Goal: Register for event/course: Register for event/course

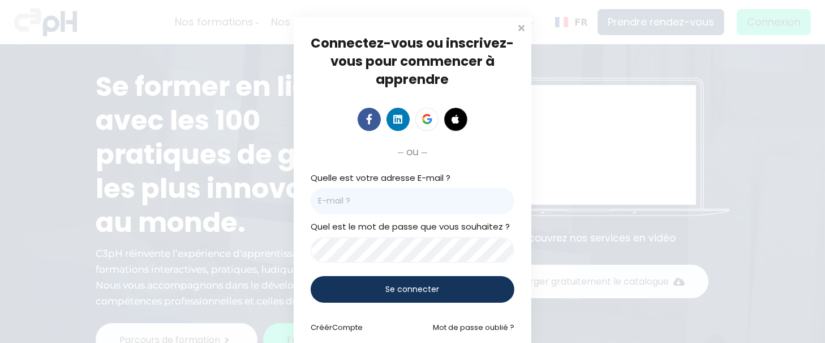
click at [438, 181] on div "Quelle est votre adresse E-mail ?" at bounding box center [413, 193] width 204 height 44
click at [433, 207] on input "email" at bounding box center [413, 200] width 204 height 27
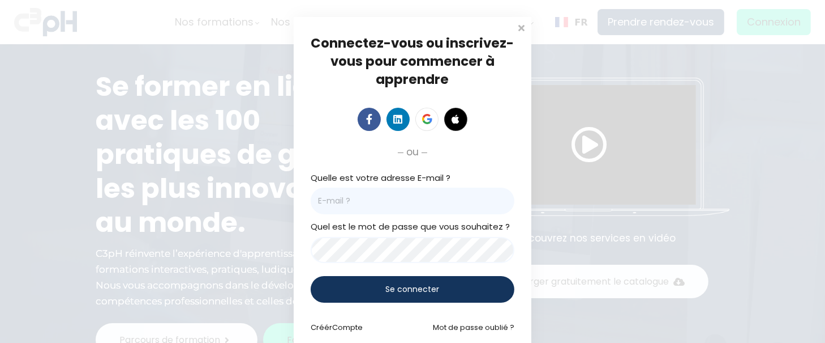
type input "jessica.st-georges@et.eurofinsca.com"
click at [516, 27] on span at bounding box center [521, 26] width 11 height 11
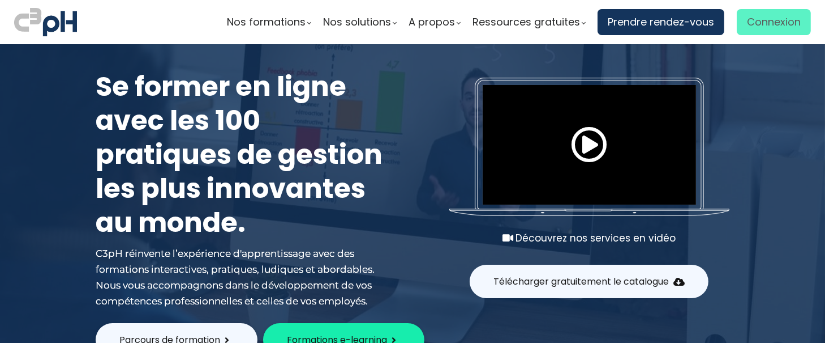
click at [755, 14] on span "Connexion" at bounding box center [774, 22] width 54 height 17
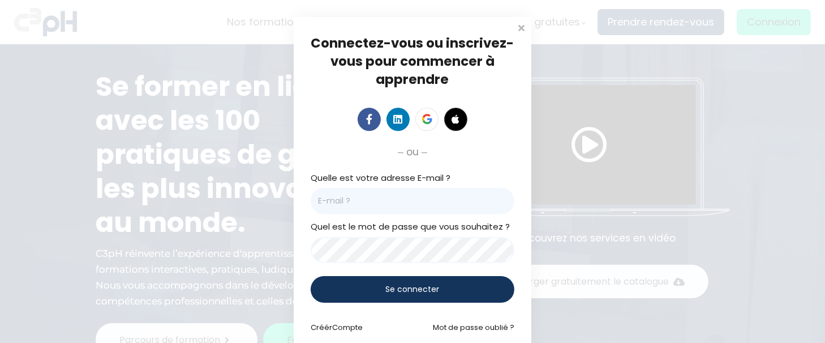
click at [399, 199] on input "email" at bounding box center [413, 200] width 204 height 27
type input "jessica.st-georges@et.eurofinsca.com"
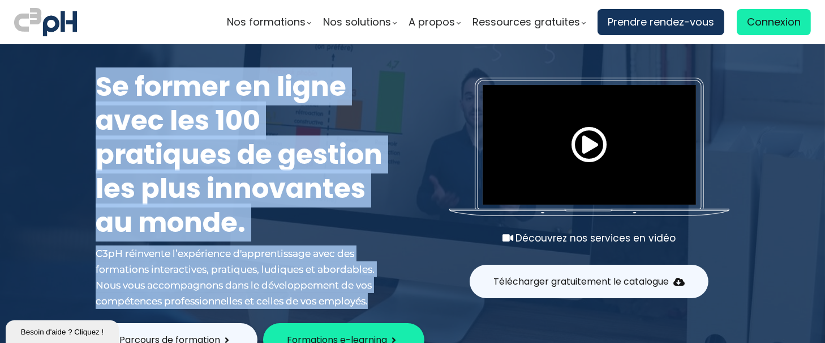
drag, startPoint x: 819, startPoint y: 12, endPoint x: 824, endPoint y: 118, distance: 106.0
click at [824, 118] on div "Nos formations Parcours gestionnaire Parcours employés" at bounding box center [412, 171] width 825 height 343
click at [773, 20] on span "Connexion" at bounding box center [774, 22] width 54 height 17
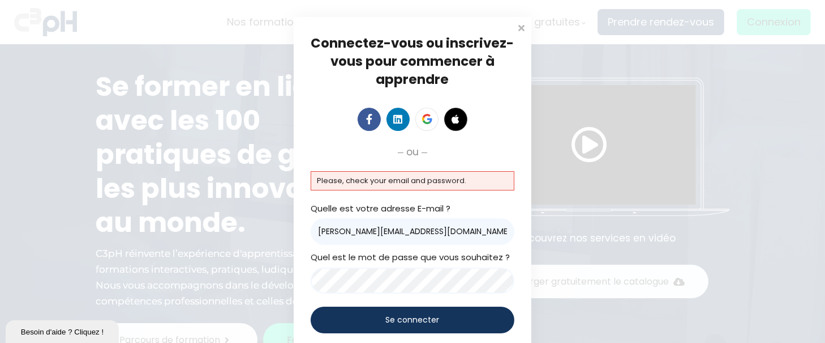
click at [386, 149] on div "ou" at bounding box center [413, 152] width 204 height 16
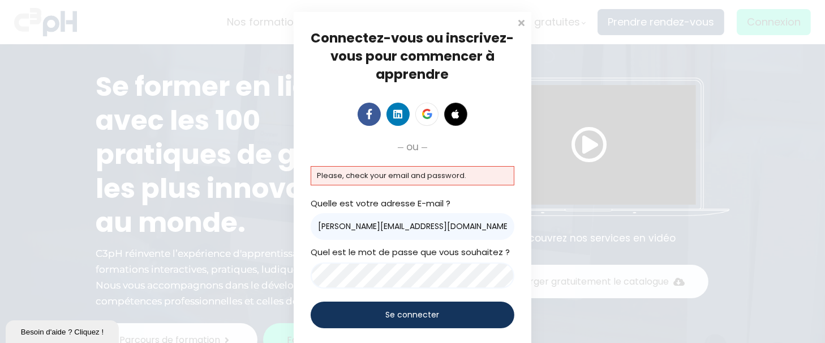
click at [180, 285] on div "Connectez-vous ou inscrivez-vous pour commencer à apprendre Connectez-vous pour…" at bounding box center [412, 194] width 825 height 398
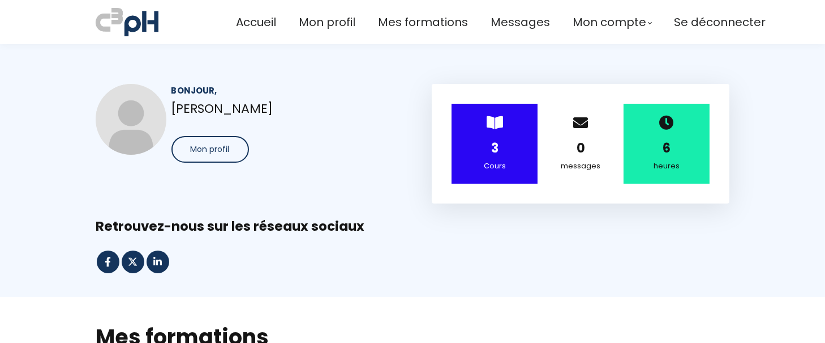
drag, startPoint x: 819, startPoint y: 5, endPoint x: 822, endPoint y: 18, distance: 13.9
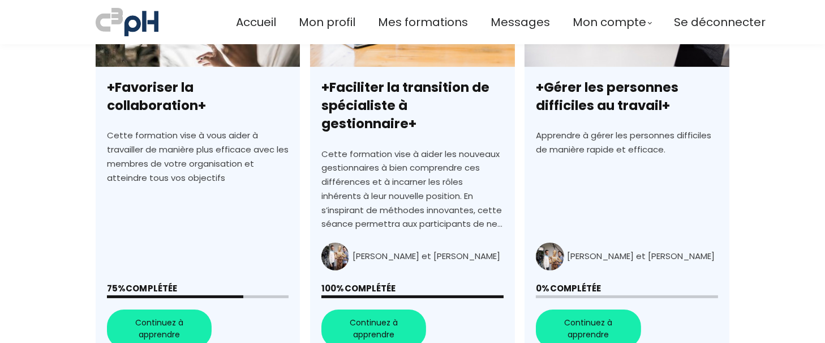
scroll to position [420, 0]
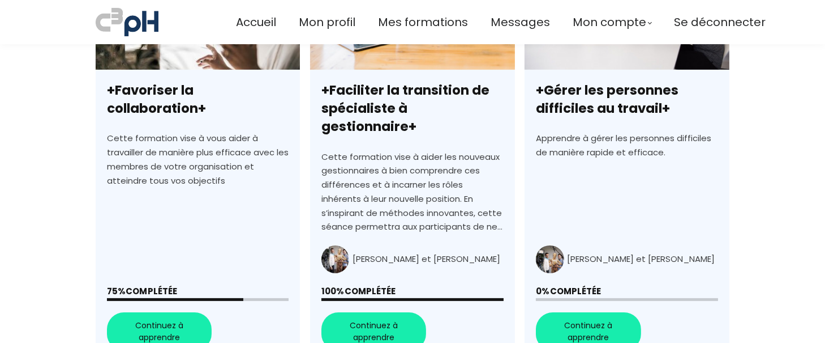
drag, startPoint x: 822, startPoint y: 18, endPoint x: 172, endPoint y: 318, distance: 715.9
click at [172, 318] on link "+Favoriser la collaboration+" at bounding box center [198, 158] width 204 height 407
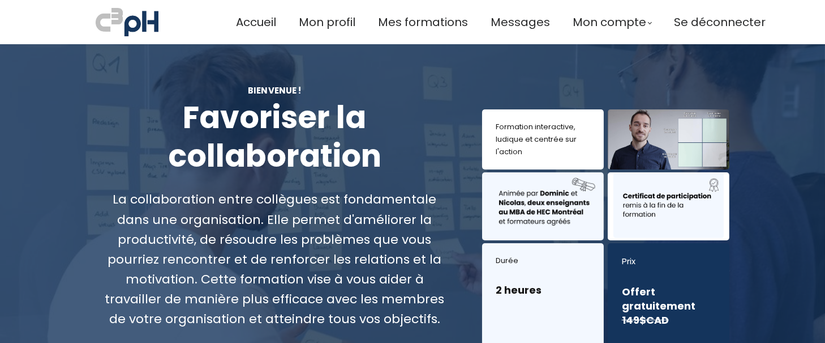
drag, startPoint x: 642, startPoint y: 125, endPoint x: 209, endPoint y: 196, distance: 438.8
drag, startPoint x: 209, startPoint y: 196, endPoint x: 824, endPoint y: 24, distance: 638.9
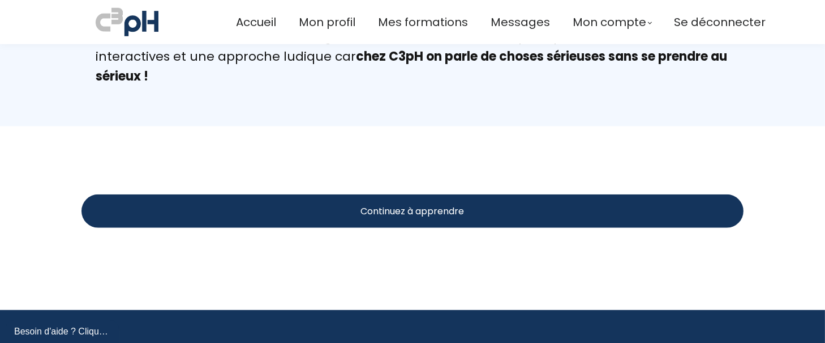
scroll to position [1263, 0]
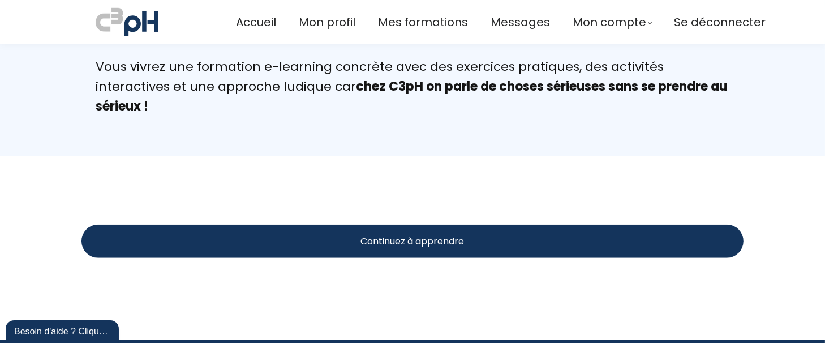
click at [529, 236] on div "Continuez à apprendre" at bounding box center [413, 240] width 662 height 33
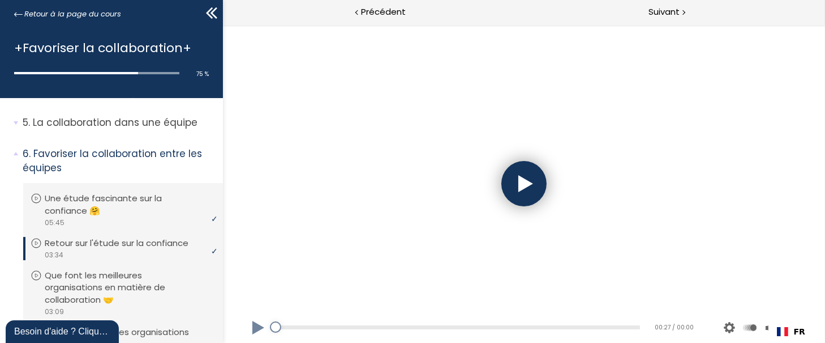
drag, startPoint x: 222, startPoint y: 257, endPoint x: 222, endPoint y: 279, distance: 22.1
click at [222, 279] on div "Add chapter 00:00 00:27 / 00:00 Subtitles None Auto 2024p 1012p 674p 506p 336p …" at bounding box center [523, 184] width 602 height 318
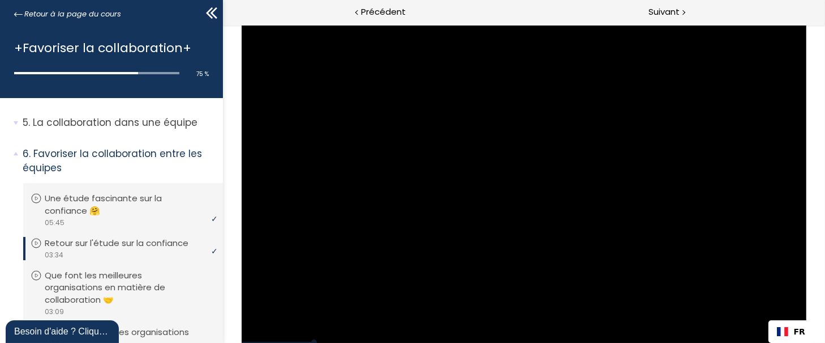
click at [222, 259] on div "1. Bienvenue à cette formation ! Vous devez avoir terminé l'unité (Présentation…" at bounding box center [111, 220] width 223 height 245
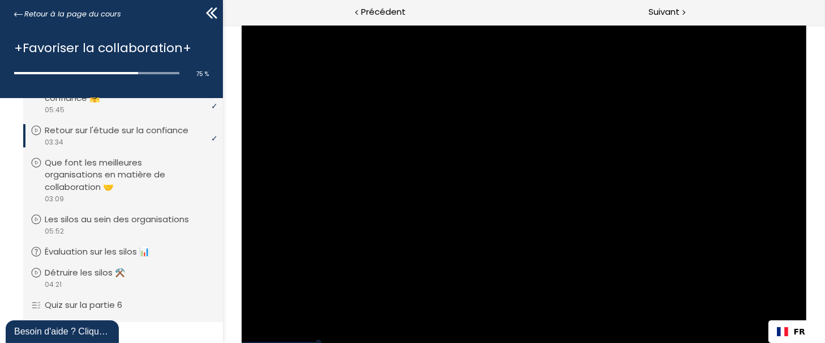
scroll to position [254, 0]
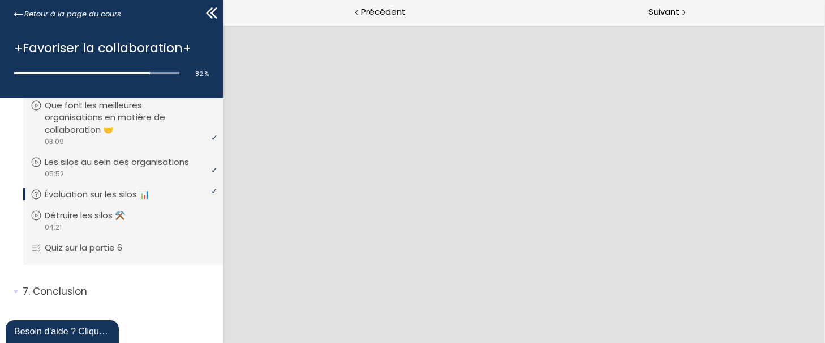
scroll to position [310, 0]
click at [675, 11] on span "Suivant" at bounding box center [664, 12] width 31 height 14
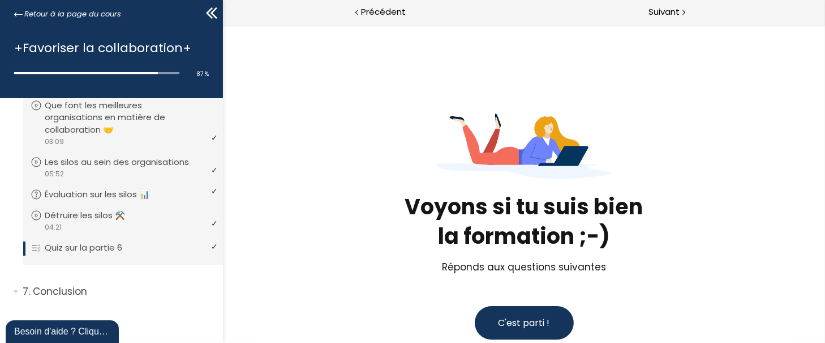
click at [519, 309] on button "C'est parti !" at bounding box center [523, 322] width 99 height 33
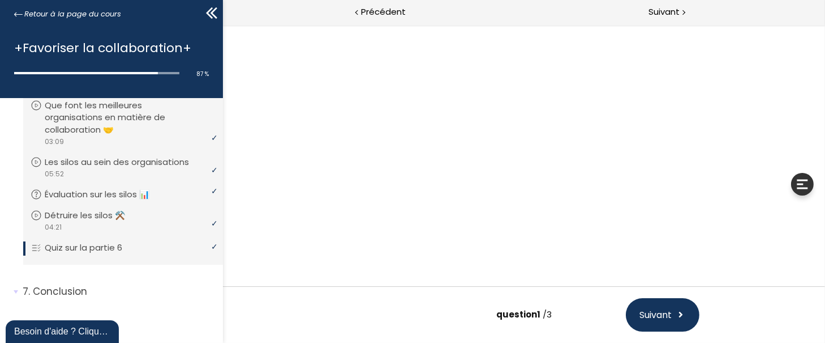
scroll to position [70, 0]
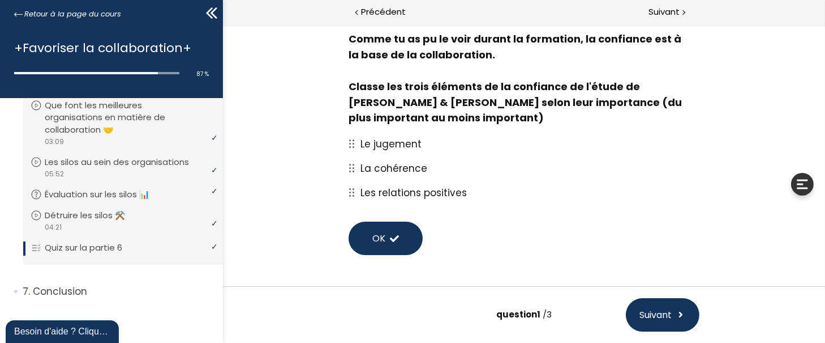
click at [353, 193] on div at bounding box center [354, 192] width 12 height 8
click at [352, 193] on icon at bounding box center [351, 192] width 6 height 8
drag, startPoint x: 352, startPoint y: 193, endPoint x: 591, endPoint y: 190, distance: 239.5
click at [591, 190] on div "Les relations positives" at bounding box center [523, 192] width 351 height 24
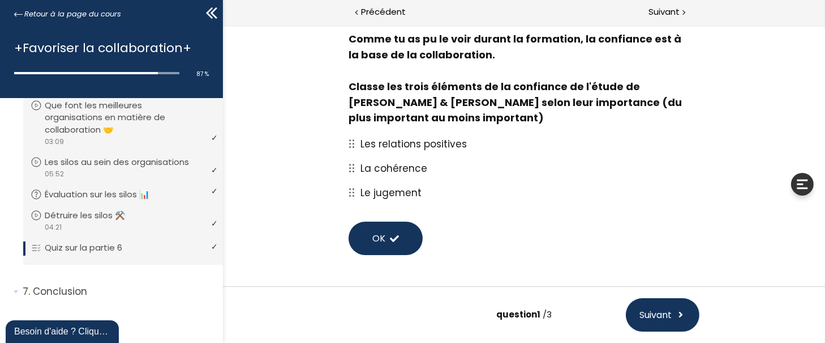
click at [375, 239] on span "OK" at bounding box center [378, 238] width 13 height 14
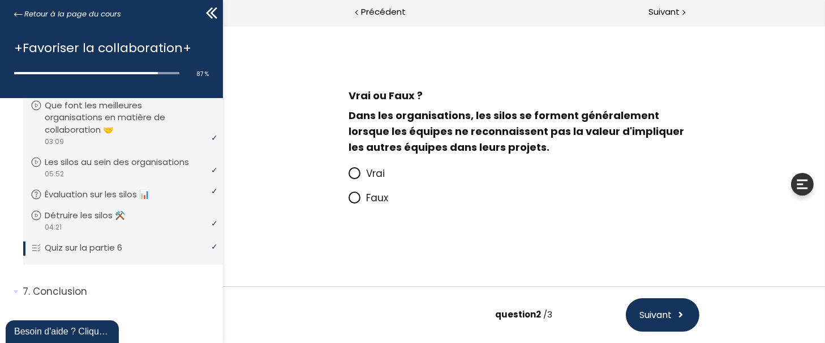
scroll to position [12, 0]
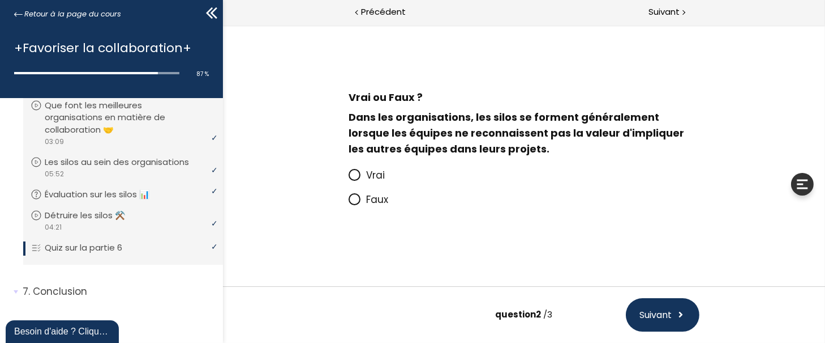
click at [351, 170] on icon at bounding box center [354, 175] width 10 height 10
click at [348, 178] on input "Vrai" at bounding box center [348, 178] width 0 height 0
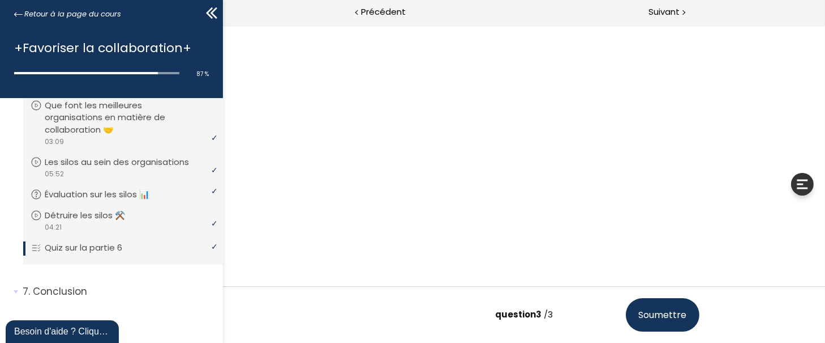
scroll to position [70, 0]
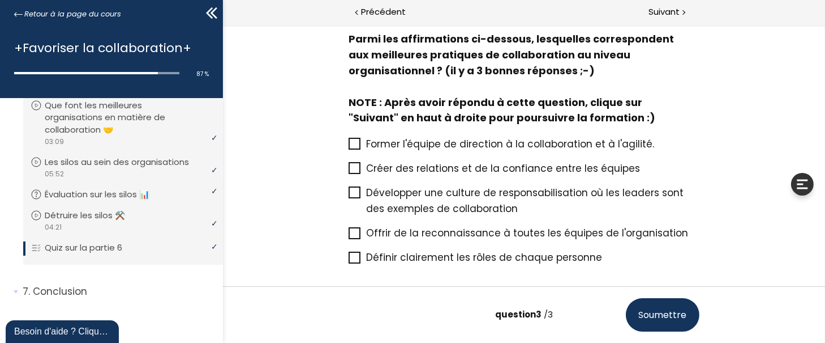
click at [355, 190] on icon at bounding box center [354, 192] width 9 height 9
click at [348, 196] on input "Développer une culture de responsabilisation où les leaders sont des exemples d…" at bounding box center [348, 196] width 0 height 0
click at [353, 230] on icon at bounding box center [354, 232] width 9 height 9
click at [348, 236] on input "Offrir de la reconnaissance à toutes les équipes de l'organisation" at bounding box center [348, 236] width 0 height 0
click at [353, 169] on icon at bounding box center [354, 168] width 9 height 9
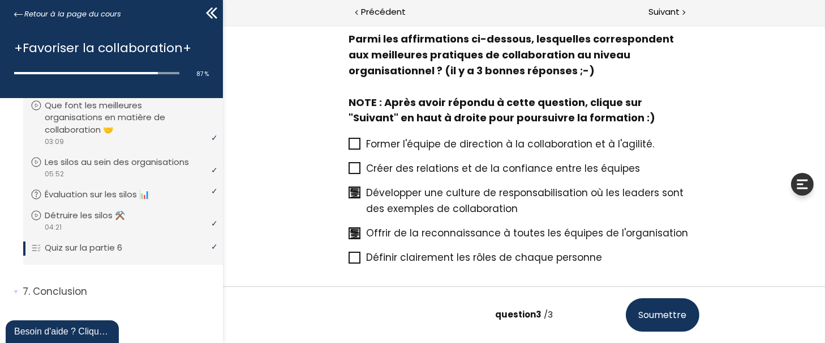
click at [348, 172] on input "Créer des relations et de la confiance entre les équipes" at bounding box center [348, 172] width 0 height 0
click at [354, 141] on icon at bounding box center [354, 144] width 10 height 10
click at [348, 147] on input "Former l'équipe de direction à la collaboration et à l'agilité." at bounding box center [348, 147] width 0 height 0
click at [352, 251] on span at bounding box center [354, 257] width 12 height 12
click at [348, 260] on input "Définir clairement les rôles de chaque personne" at bounding box center [348, 260] width 0 height 0
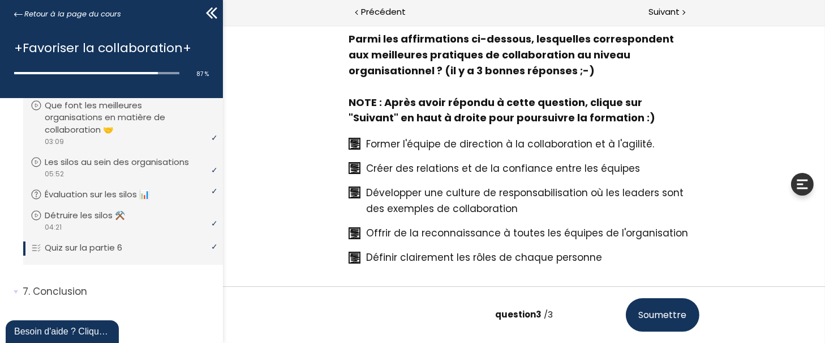
click at [665, 317] on span "Soumettre" at bounding box center [663, 314] width 48 height 14
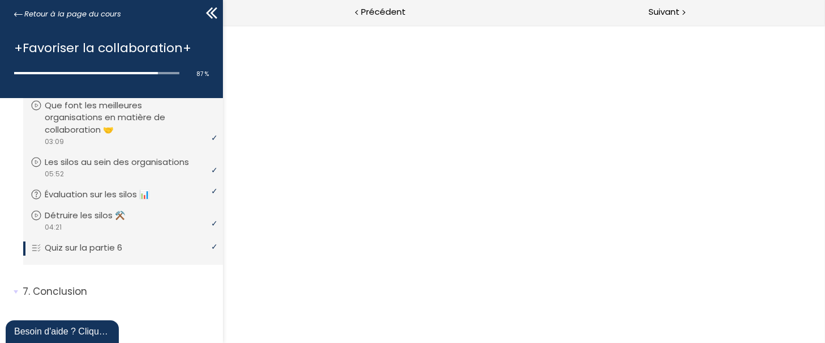
scroll to position [0, 0]
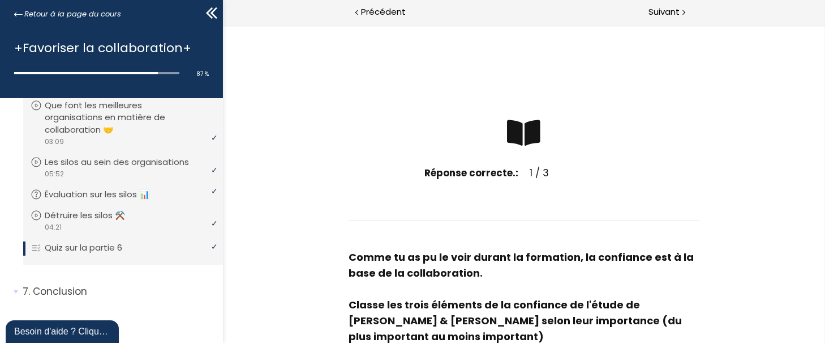
click at [566, 281] on div at bounding box center [523, 289] width 351 height 16
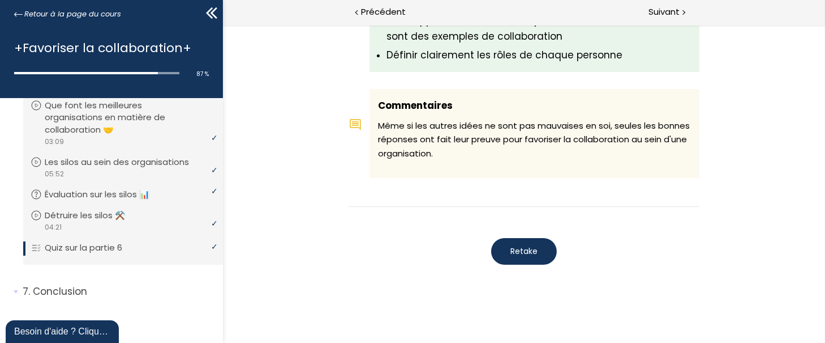
scroll to position [1290, 0]
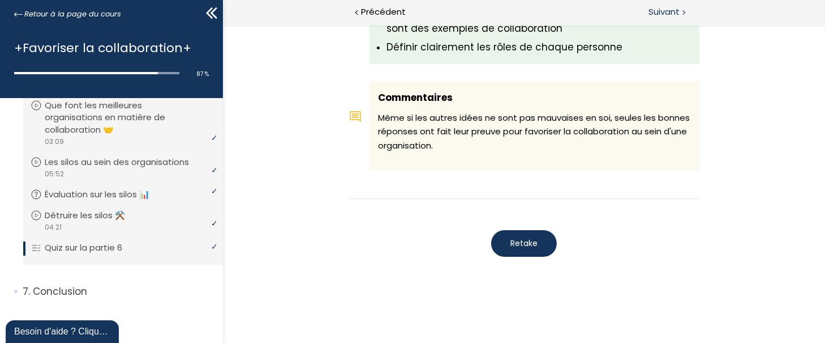
click at [678, 13] on span "Suivant" at bounding box center [664, 12] width 31 height 14
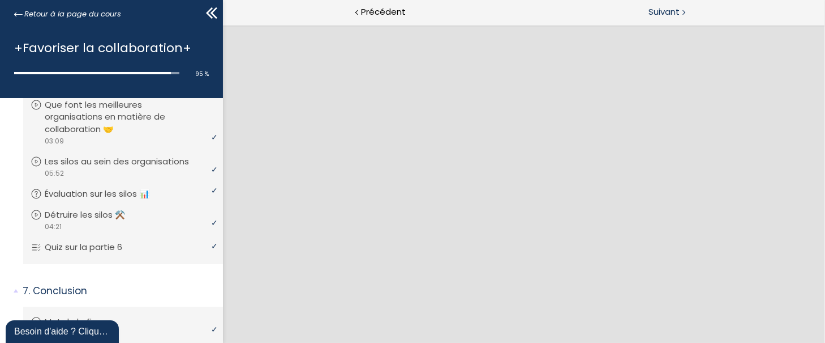
click at [678, 13] on span "Suivant" at bounding box center [664, 12] width 31 height 14
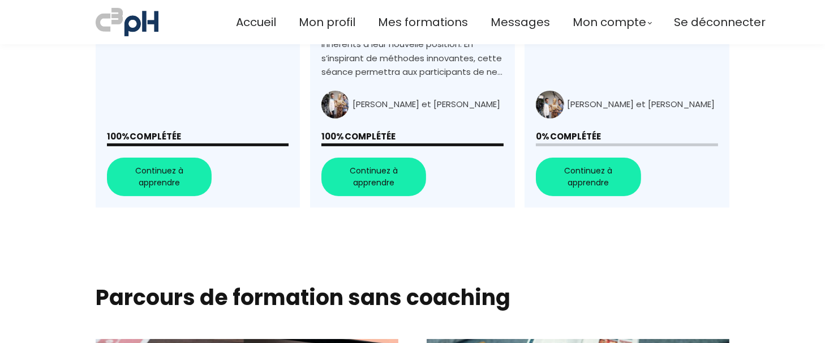
scroll to position [542, 0]
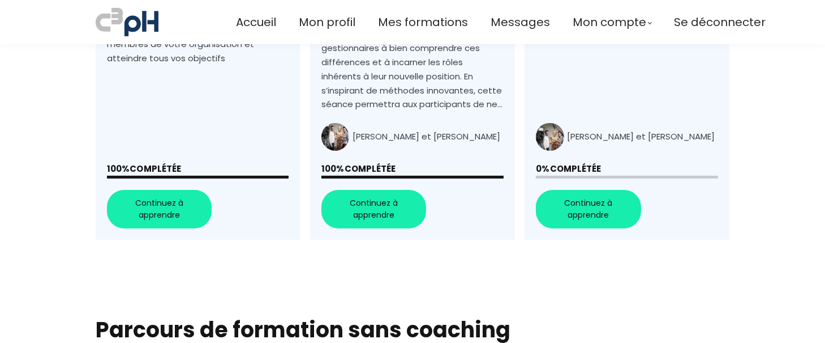
click at [560, 186] on link "+Gérer les personnes difficiles au travail+" at bounding box center [627, 35] width 204 height 407
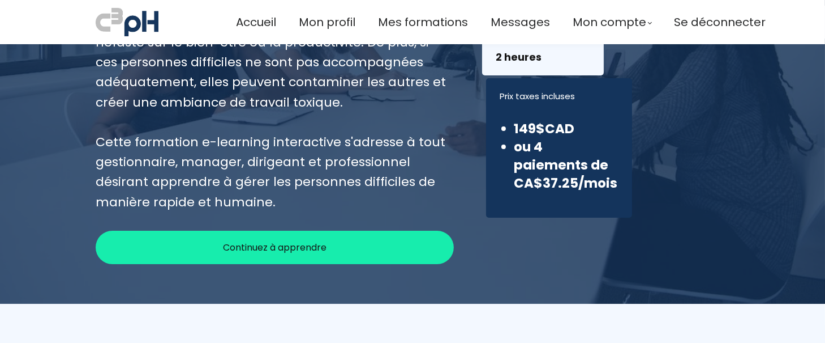
scroll to position [221, 0]
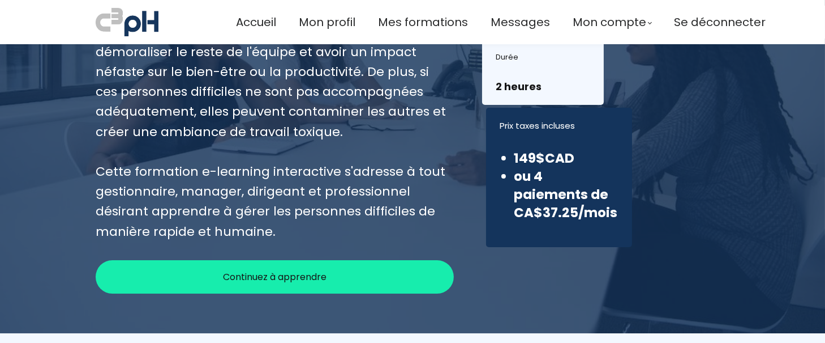
click at [375, 280] on div "Continuez à apprendre" at bounding box center [275, 276] width 358 height 33
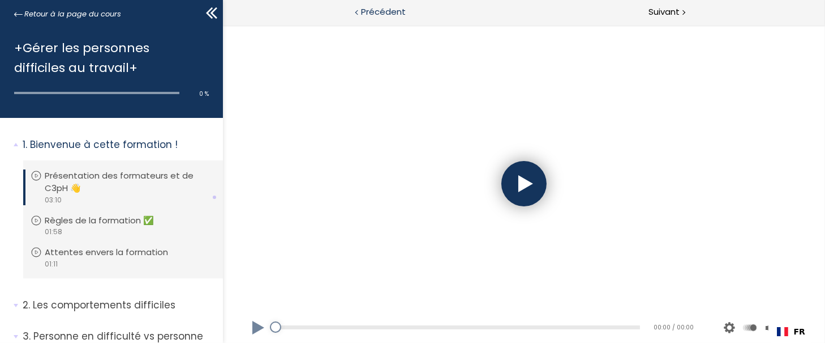
click at [536, 182] on div at bounding box center [523, 183] width 45 height 45
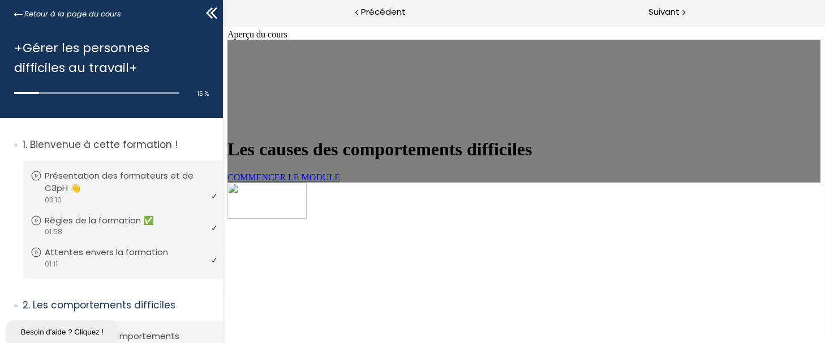
click at [339, 182] on link "COMMENCER LE MODULE" at bounding box center [283, 177] width 113 height 10
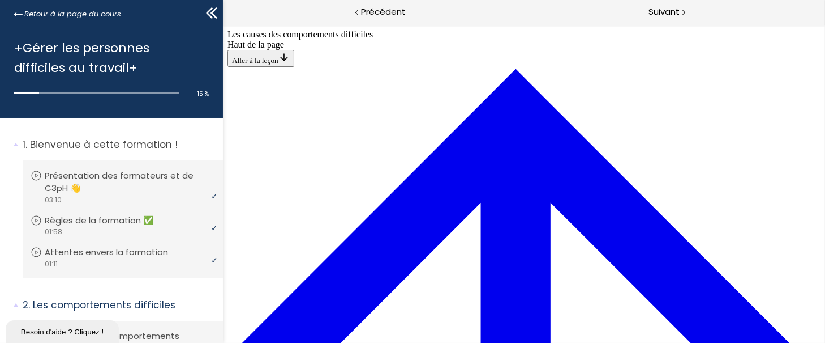
scroll to position [512, 0]
drag, startPoint x: 398, startPoint y: 208, endPoint x: 428, endPoint y: 161, distance: 56.2
drag, startPoint x: 397, startPoint y: 256, endPoint x: 429, endPoint y: 310, distance: 62.9
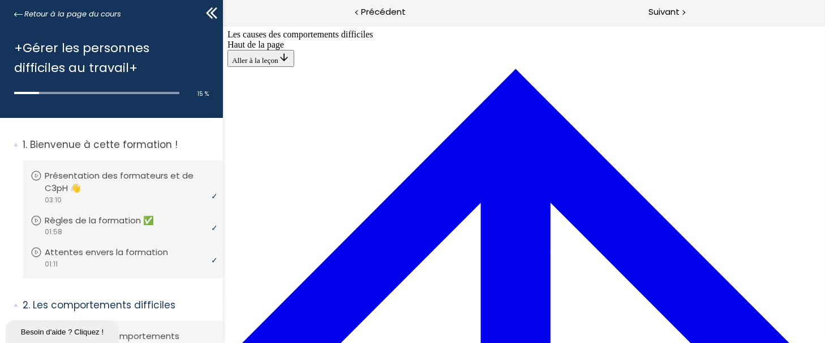
drag, startPoint x: 416, startPoint y: 203, endPoint x: 448, endPoint y: 259, distance: 64.7
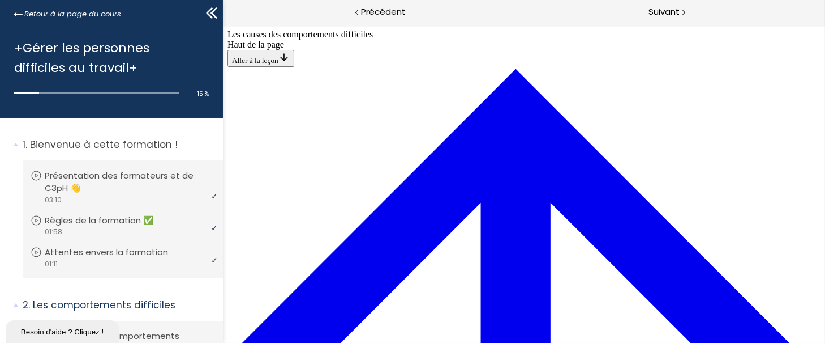
scroll to position [520, 0]
drag, startPoint x: 432, startPoint y: 168, endPoint x: 464, endPoint y: 123, distance: 54.8
drag, startPoint x: 428, startPoint y: 232, endPoint x: 461, endPoint y: 289, distance: 65.4
drag, startPoint x: 423, startPoint y: 127, endPoint x: 453, endPoint y: 231, distance: 108.6
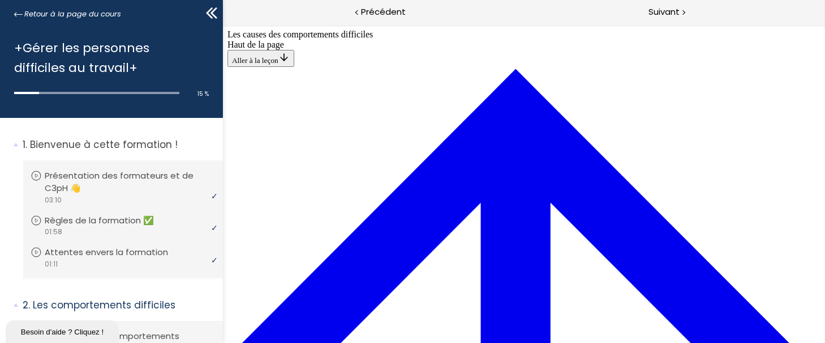
drag, startPoint x: 421, startPoint y: 127, endPoint x: 450, endPoint y: 126, distance: 28.9
drag, startPoint x: 436, startPoint y: 69, endPoint x: 465, endPoint y: 69, distance: 28.9
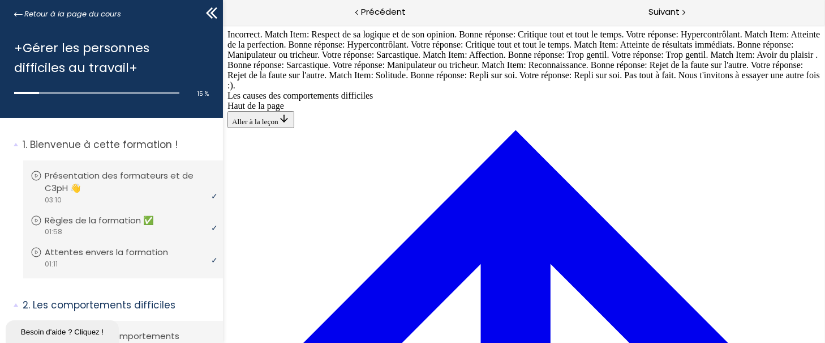
scroll to position [844, 0]
drag, startPoint x: 457, startPoint y: 46, endPoint x: 489, endPoint y: 156, distance: 114.9
drag, startPoint x: 446, startPoint y: 159, endPoint x: 446, endPoint y: 109, distance: 49.8
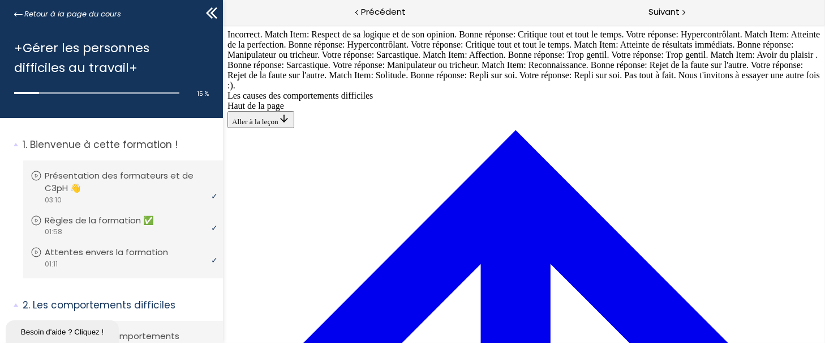
scroll to position [634, 0]
drag, startPoint x: 437, startPoint y: 263, endPoint x: 469, endPoint y: 162, distance: 105.6
drag, startPoint x: 394, startPoint y: 256, endPoint x: 418, endPoint y: 260, distance: 24.2
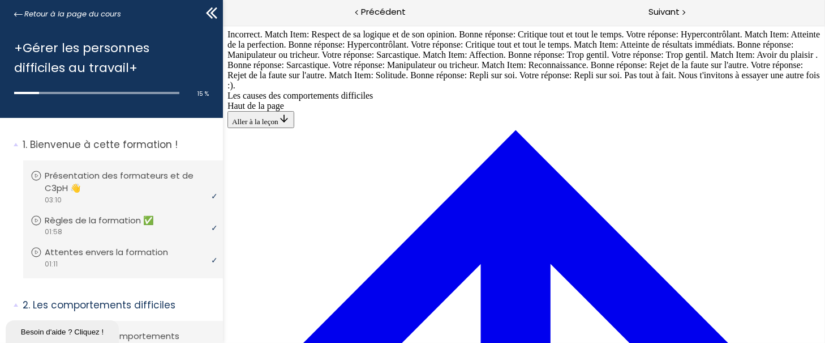
drag, startPoint x: 435, startPoint y: 191, endPoint x: 469, endPoint y: 245, distance: 62.8
drag, startPoint x: 401, startPoint y: 309, endPoint x: 813, endPoint y: 213, distance: 423.2
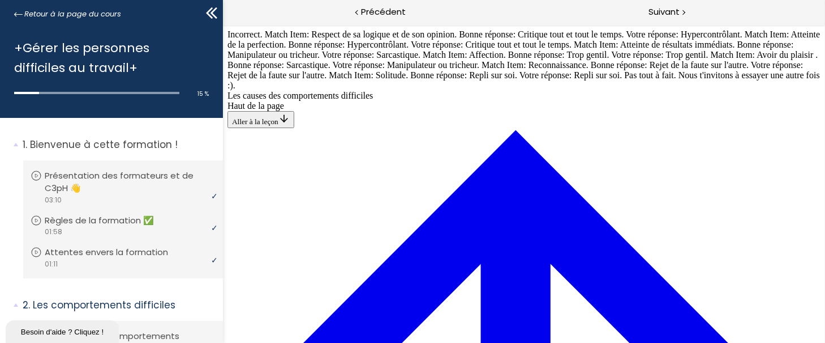
drag, startPoint x: 460, startPoint y: 290, endPoint x: 496, endPoint y: 186, distance: 109.6
drag, startPoint x: 417, startPoint y: 52, endPoint x: 449, endPoint y: 208, distance: 160.1
drag, startPoint x: 420, startPoint y: 55, endPoint x: 433, endPoint y: 86, distance: 33.8
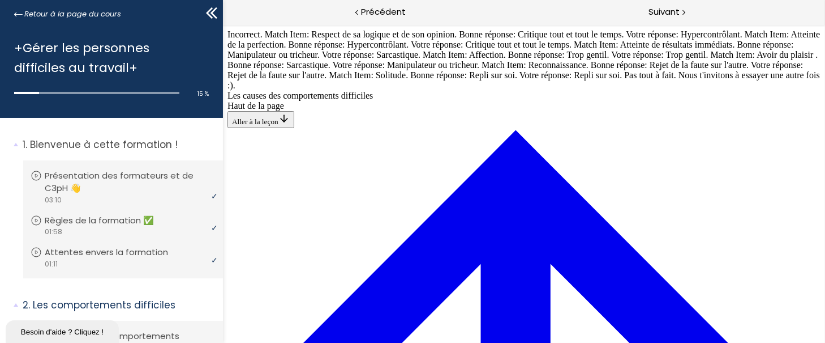
drag, startPoint x: 448, startPoint y: 61, endPoint x: 480, endPoint y: 61, distance: 31.7
drag, startPoint x: 426, startPoint y: 173, endPoint x: 457, endPoint y: 172, distance: 31.2
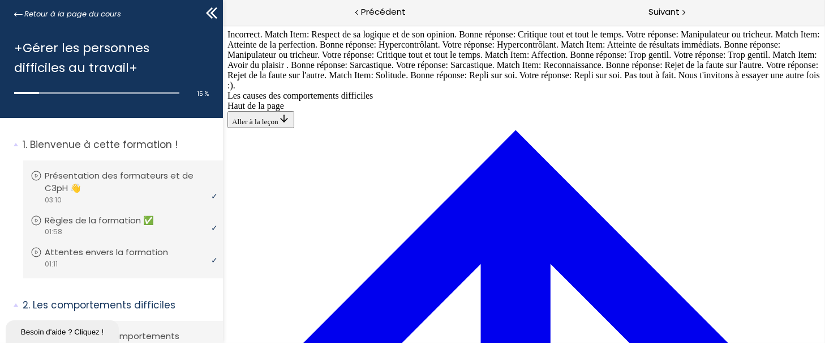
scroll to position [874, 0]
drag, startPoint x: 434, startPoint y: 171, endPoint x: 471, endPoint y: 68, distance: 109.4
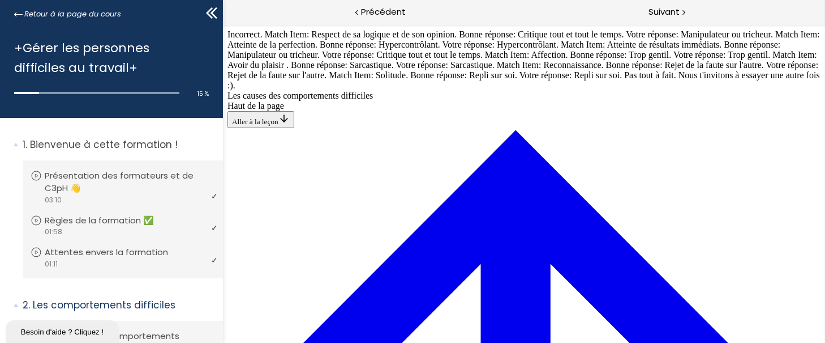
drag, startPoint x: 451, startPoint y: 109, endPoint x: 476, endPoint y: 249, distance: 141.6
drag, startPoint x: 453, startPoint y: 196, endPoint x: 483, endPoint y: 239, distance: 52.0
drag, startPoint x: 430, startPoint y: 153, endPoint x: 462, endPoint y: 143, distance: 33.8
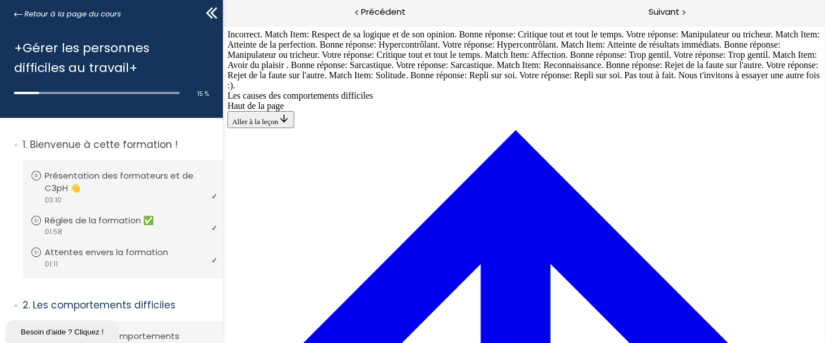
drag, startPoint x: 434, startPoint y: 252, endPoint x: 468, endPoint y: 100, distance: 155.6
drag, startPoint x: 418, startPoint y: 199, endPoint x: 450, endPoint y: 147, distance: 61.0
drag, startPoint x: 406, startPoint y: 212, endPoint x: 440, endPoint y: 265, distance: 62.4
drag, startPoint x: 424, startPoint y: 215, endPoint x: 457, endPoint y: 218, distance: 33.0
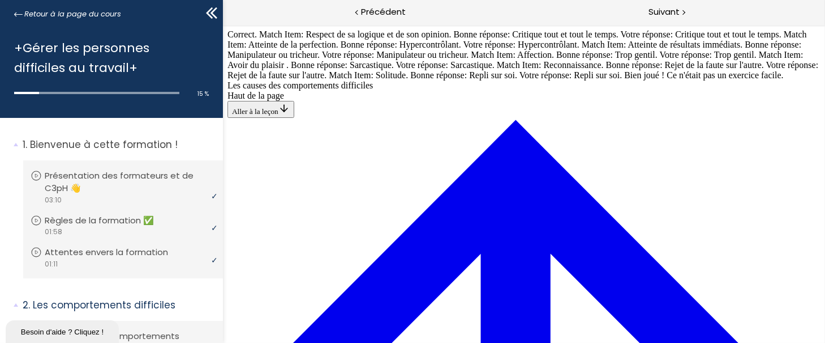
scroll to position [984, 0]
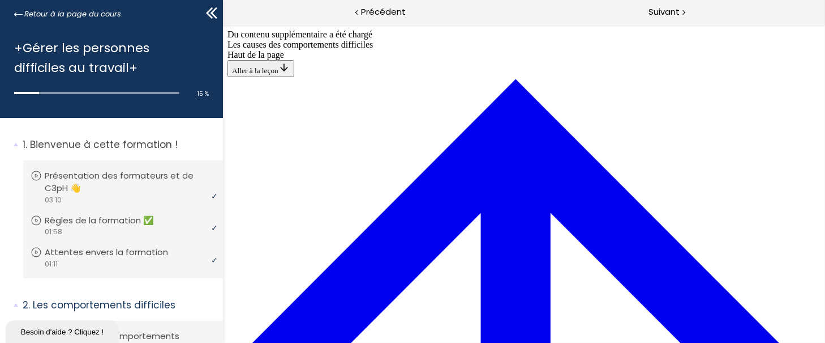
scroll to position [1110, 0]
click at [663, 16] on span "Suivant" at bounding box center [664, 12] width 31 height 14
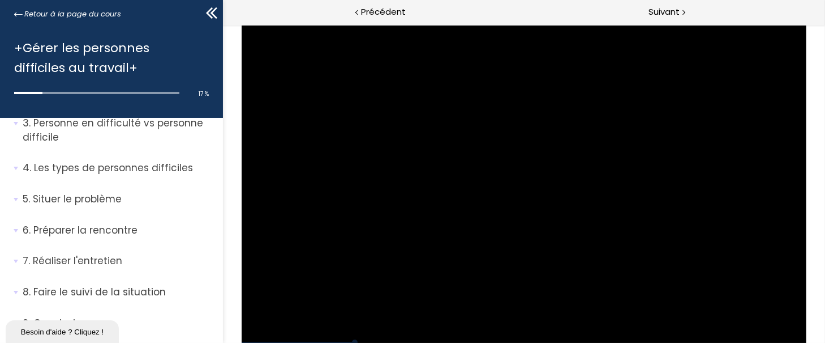
scroll to position [413, 0]
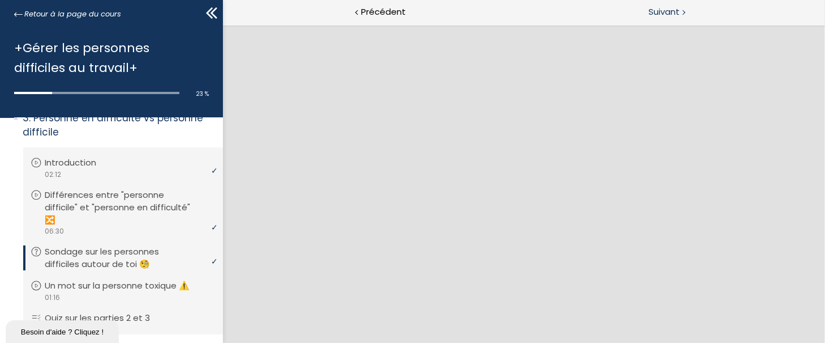
click at [669, 20] on div "Suivant" at bounding box center [674, 12] width 301 height 25
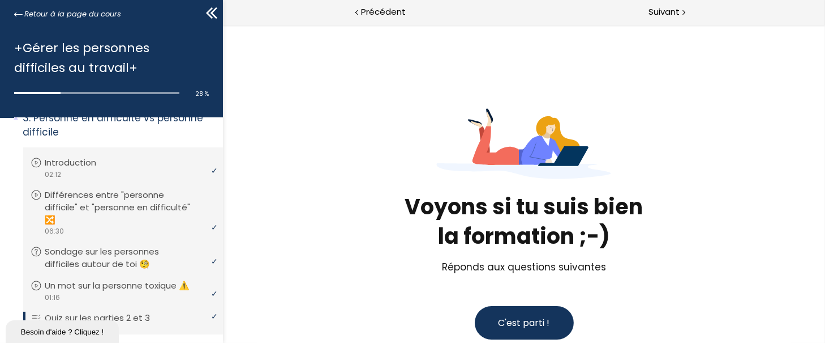
click at [500, 313] on button "C'est parti !" at bounding box center [523, 322] width 99 height 33
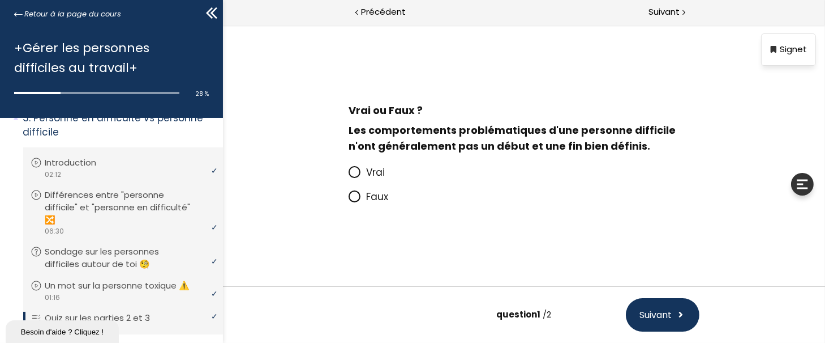
click at [355, 171] on icon at bounding box center [353, 171] width 7 height 7
click at [348, 176] on input "Vrai" at bounding box center [348, 176] width 0 height 0
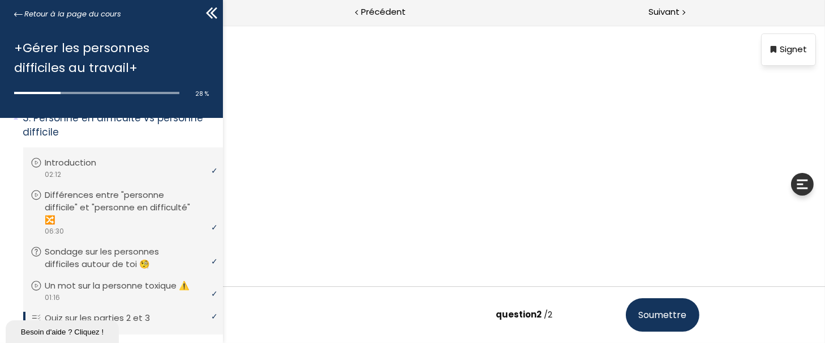
scroll to position [70, 0]
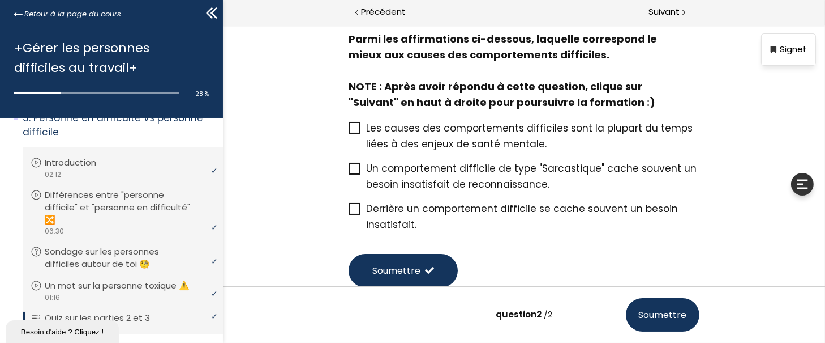
click at [357, 208] on span at bounding box center [354, 209] width 12 height 12
click at [348, 212] on input "Derrière un comportement difficile se cache souvent un besoin insatisfait." at bounding box center [348, 212] width 0 height 0
click at [400, 263] on span "Soumettre" at bounding box center [396, 270] width 48 height 14
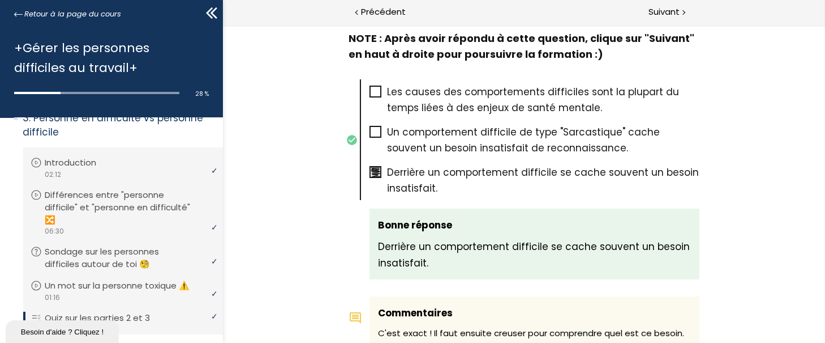
scroll to position [744, 0]
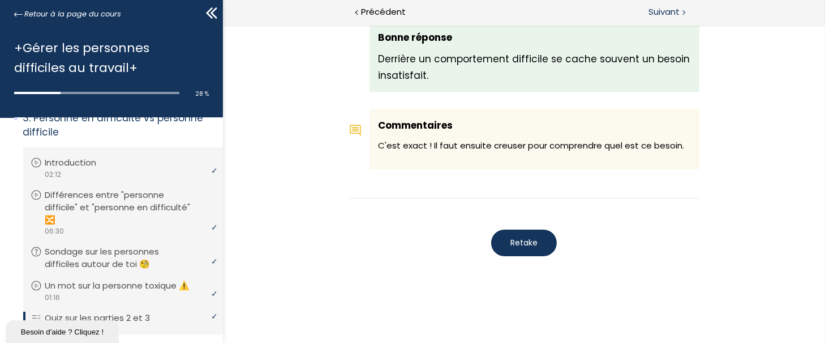
click at [669, 18] on span "Suivant" at bounding box center [664, 12] width 31 height 14
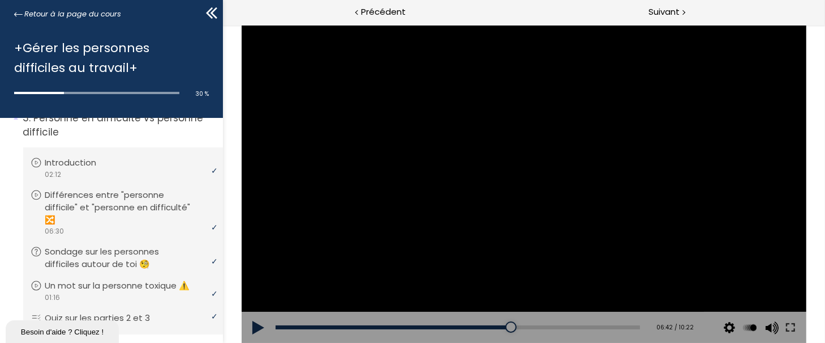
click at [261, 326] on button at bounding box center [258, 327] width 34 height 32
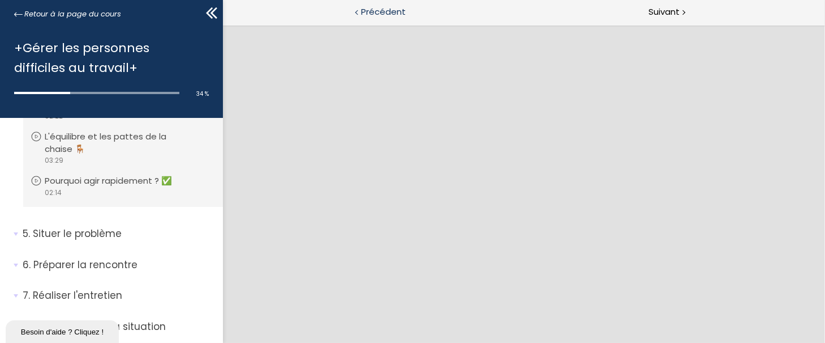
click at [390, 14] on span "Précédent" at bounding box center [383, 12] width 45 height 14
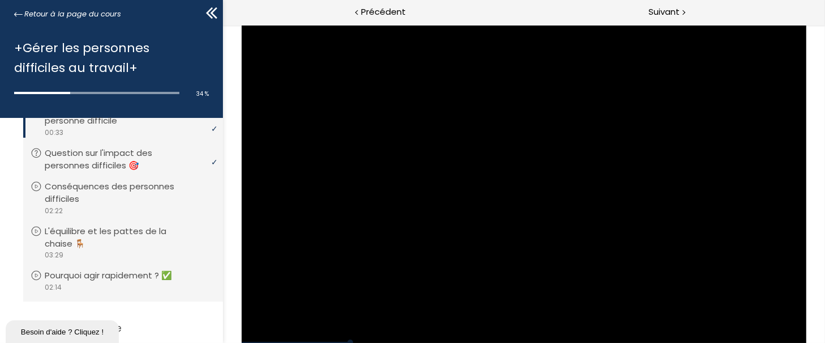
scroll to position [731, 0]
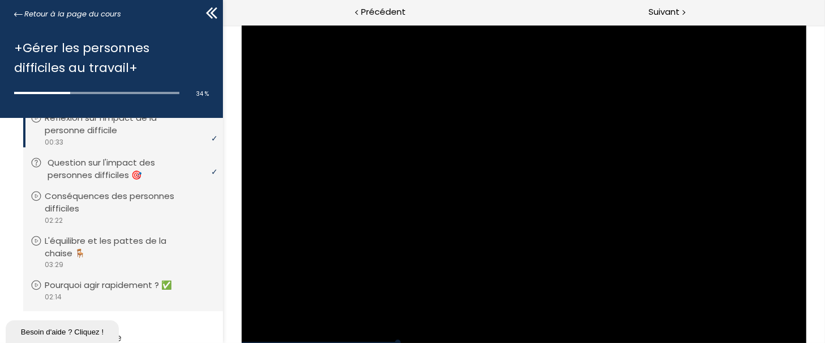
click at [95, 174] on p "Question sur l'impact des personnes difficiles 🎯" at bounding box center [132, 168] width 168 height 25
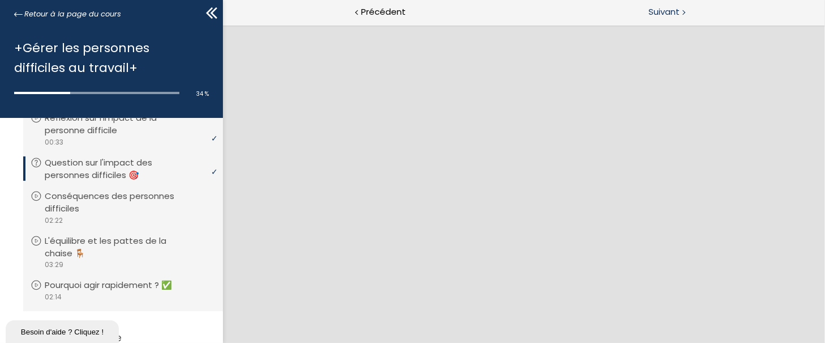
click at [665, 14] on span "Suivant" at bounding box center [664, 12] width 31 height 14
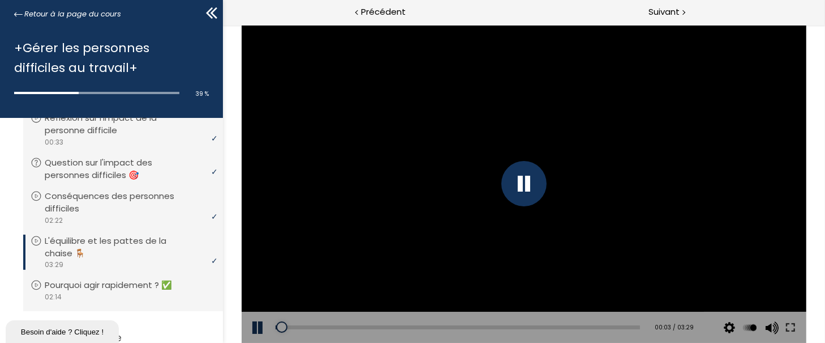
click at [525, 180] on div at bounding box center [523, 183] width 45 height 45
click at [533, 157] on div at bounding box center [523, 184] width 564 height 318
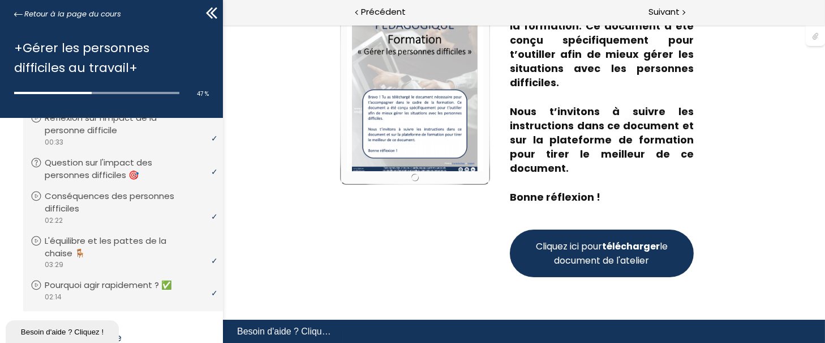
scroll to position [173, 0]
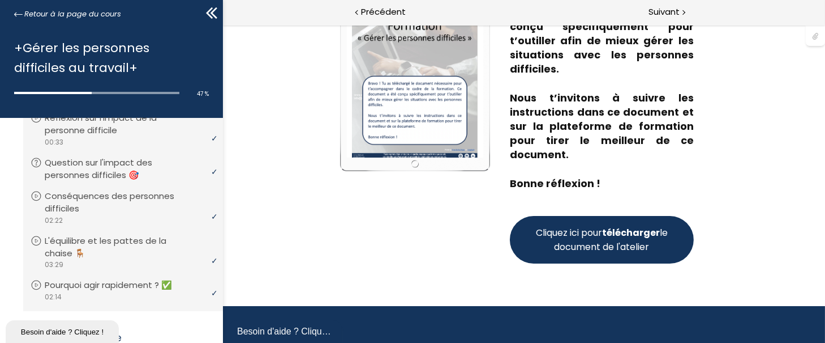
click at [614, 252] on span "Cliquez ici pour télécharger le document de l'atelier" at bounding box center [601, 239] width 136 height 28
click at [662, 10] on span "Suivant" at bounding box center [664, 12] width 31 height 14
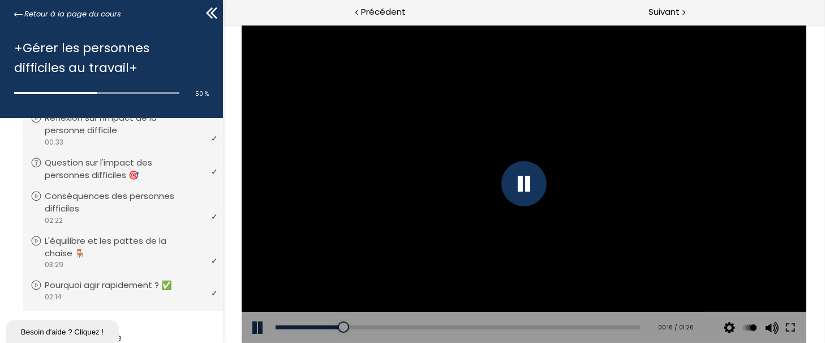
click at [510, 177] on div at bounding box center [523, 183] width 45 height 45
drag, startPoint x: 216, startPoint y: 262, endPoint x: 218, endPoint y: 285, distance: 23.8
click at [218, 285] on div "1. Bienvenue à cette formation ! Vous devez avoir terminé l'unité (Présentation…" at bounding box center [111, 230] width 223 height 225
drag, startPoint x: 216, startPoint y: 262, endPoint x: 220, endPoint y: 285, distance: 24.0
click at [220, 285] on div "1. Bienvenue à cette formation ! Vous devez avoir terminé l'unité (Présentation…" at bounding box center [111, 230] width 223 height 225
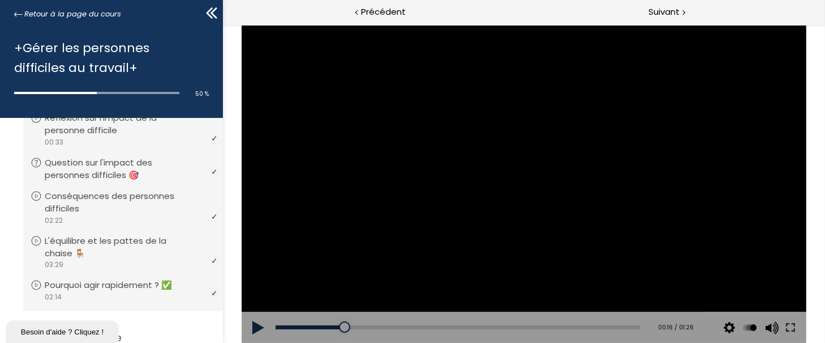
drag, startPoint x: 213, startPoint y: 245, endPoint x: 214, endPoint y: 286, distance: 41.3
click at [214, 286] on ul "Vous devez avoir terminé l'unité (Atelier avec les personnages de film ou série…" at bounding box center [123, 184] width 200 height 253
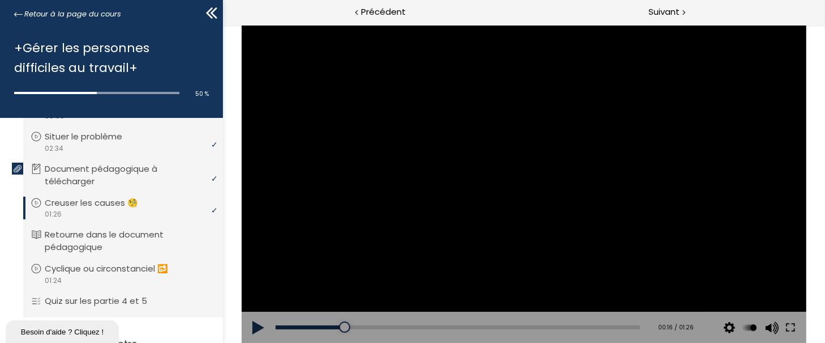
click at [258, 321] on button at bounding box center [258, 327] width 34 height 32
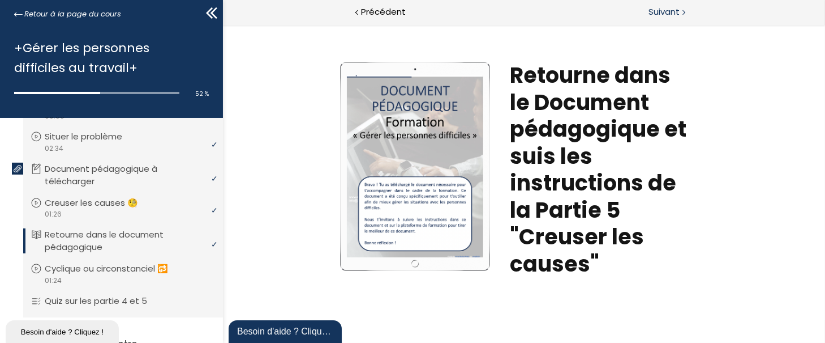
click at [677, 10] on span "Suivant" at bounding box center [664, 12] width 31 height 14
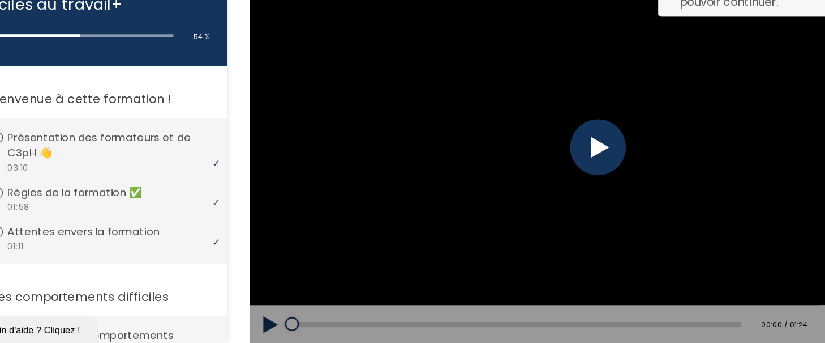
scroll to position [832, 0]
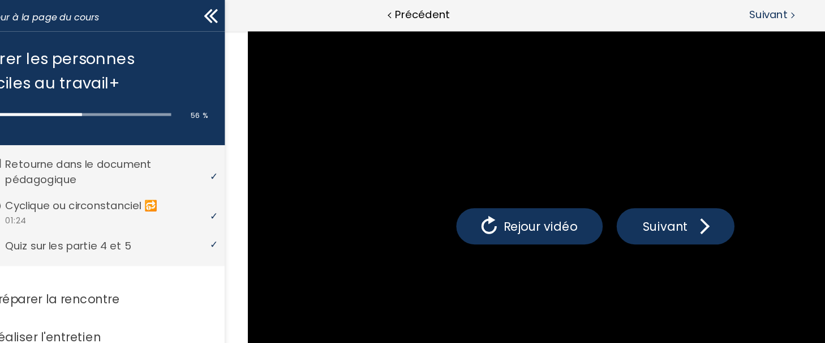
click at [671, 12] on span "Suivant" at bounding box center [664, 12] width 31 height 14
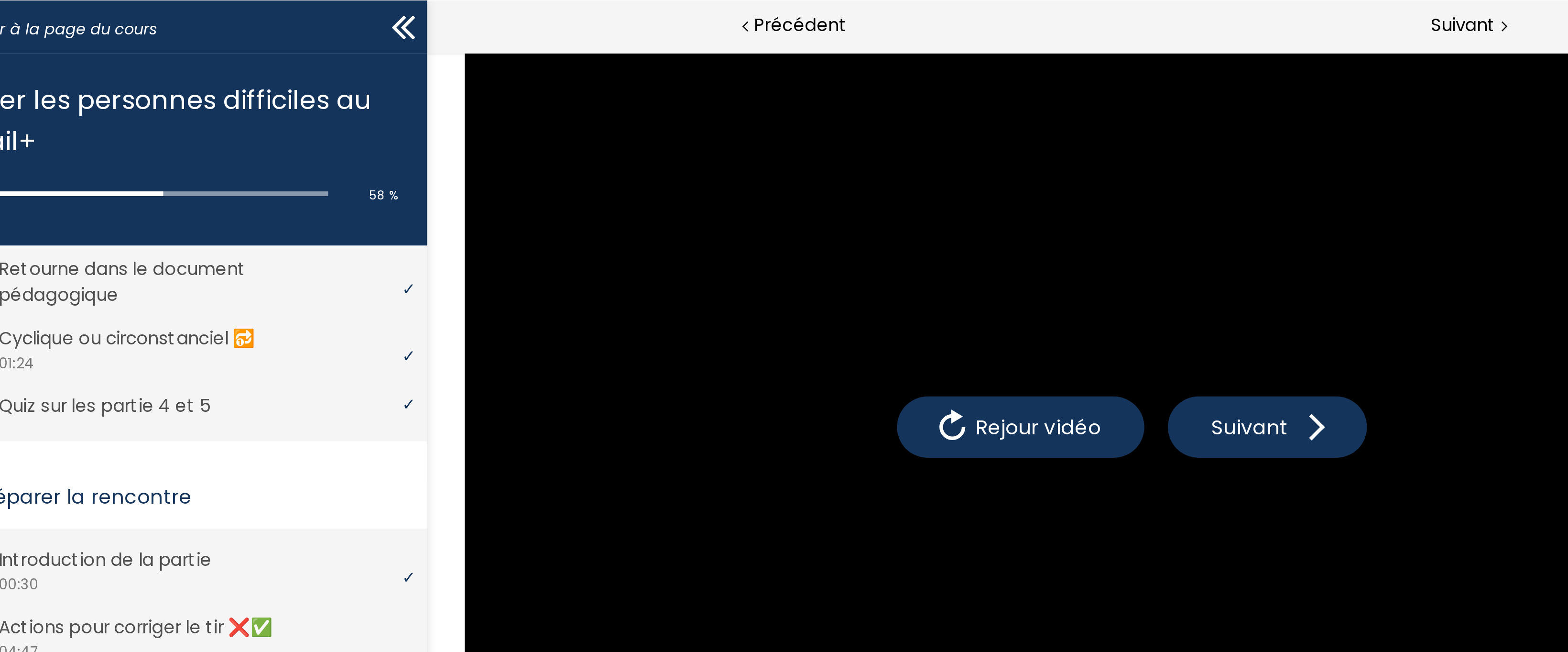
scroll to position [621, 0]
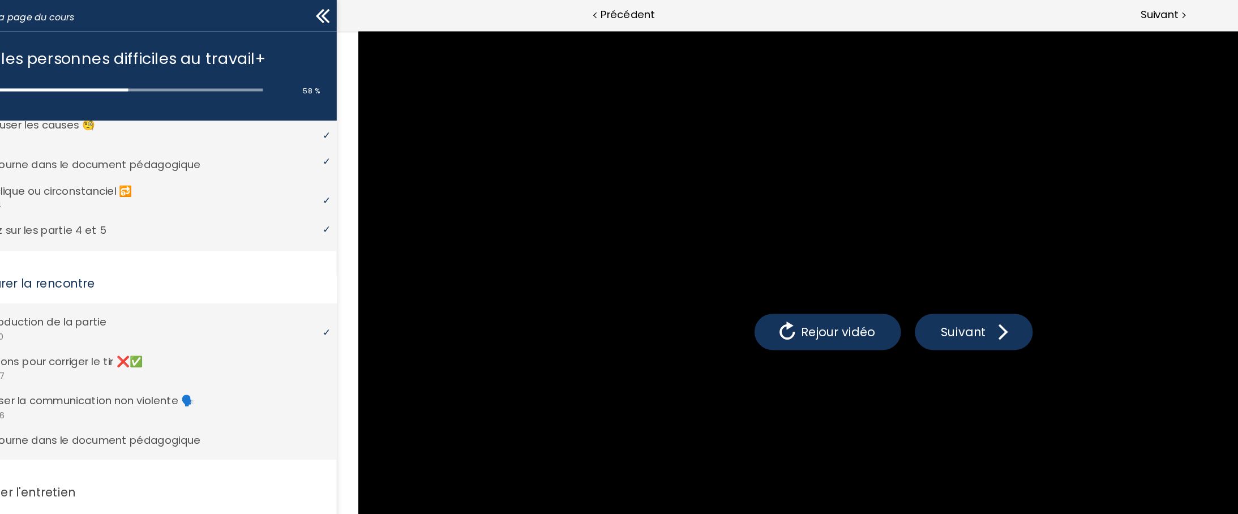
click at [320, 12] on icon at bounding box center [321, 12] width 7 height 11
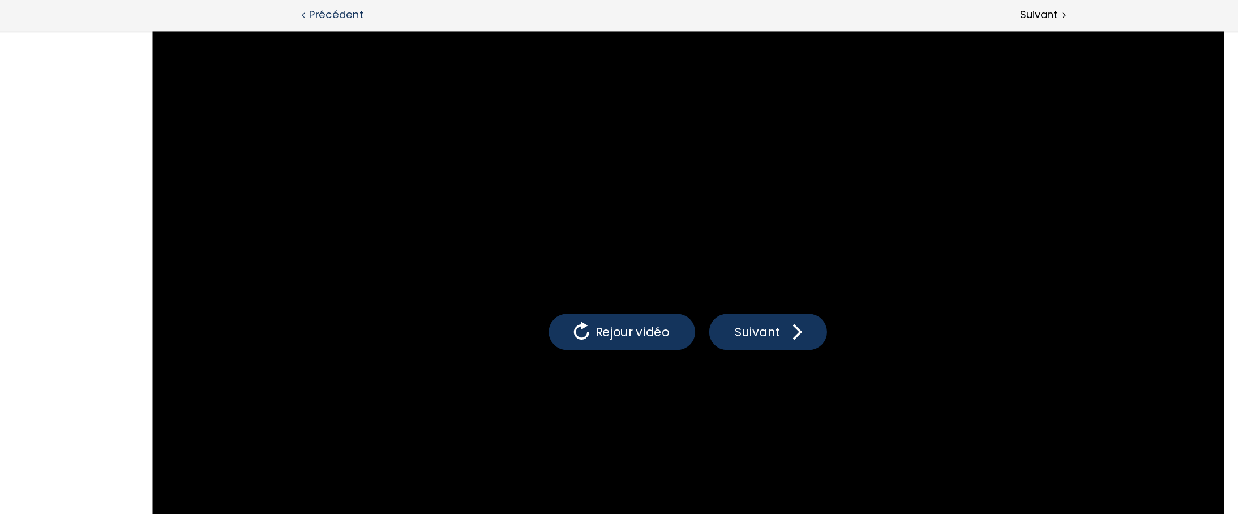
click at [138, 24] on div "Précédent" at bounding box center [309, 12] width 619 height 25
click at [825, 14] on div "Suivant" at bounding box center [928, 12] width 619 height 25
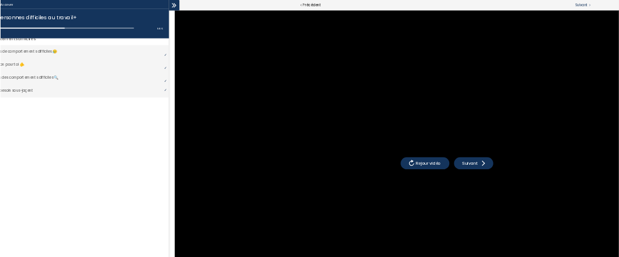
scroll to position [174, 0]
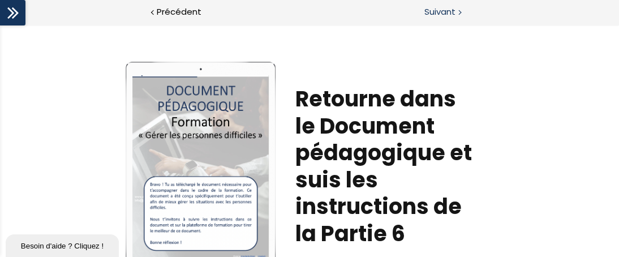
click at [438, 11] on span "Suivant" at bounding box center [440, 12] width 31 height 14
click at [190, 18] on span "Précédent" at bounding box center [179, 12] width 45 height 14
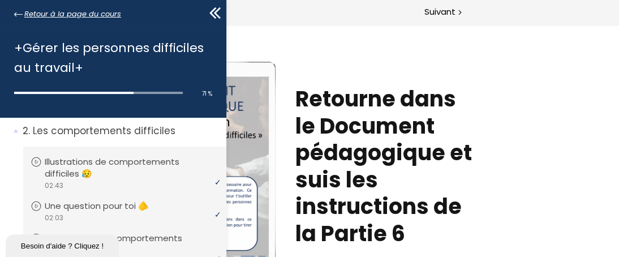
click at [17, 8] on link "Retour à la page du cours" at bounding box center [67, 14] width 107 height 12
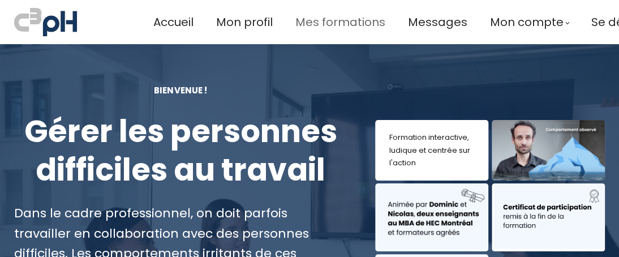
click at [345, 24] on span "Mes formations" at bounding box center [341, 22] width 90 height 19
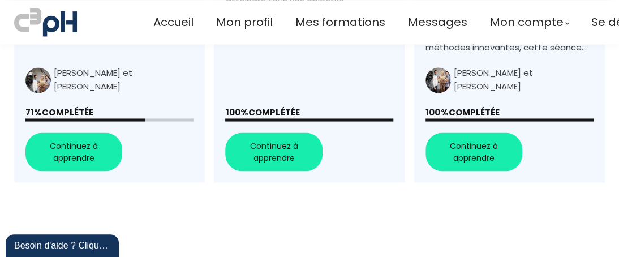
scroll to position [631, 0]
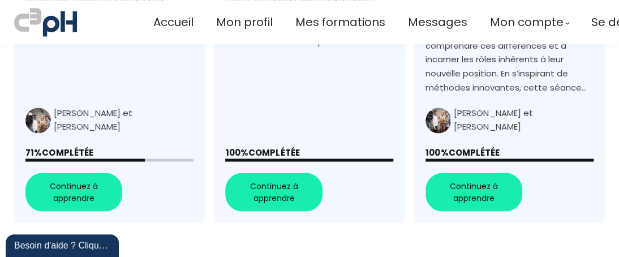
click at [79, 189] on link "+Gérer les personnes difficiles au travail+" at bounding box center [109, 22] width 191 height 399
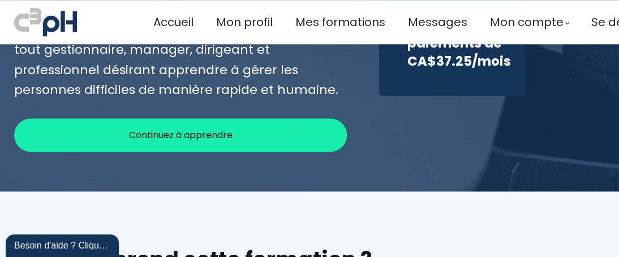
scroll to position [371, 0]
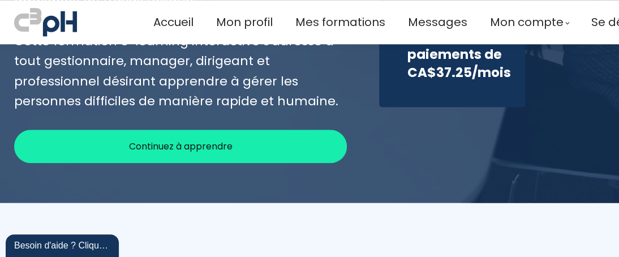
click at [315, 130] on div "Continuez à apprendre" at bounding box center [180, 146] width 333 height 33
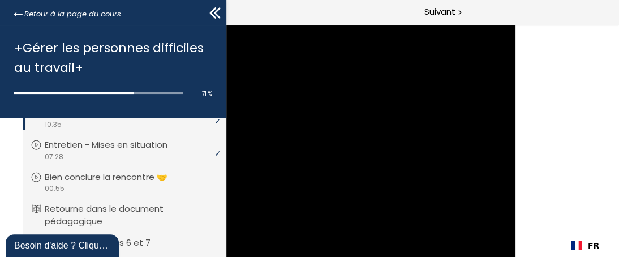
scroll to position [315, 0]
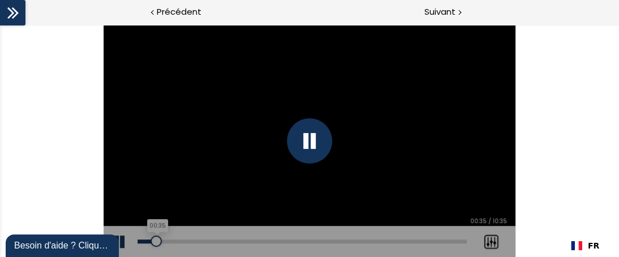
click at [156, 239] on div "00:35" at bounding box center [302, 241] width 329 height 4
drag, startPoint x: 185, startPoint y: 243, endPoint x: 193, endPoint y: 244, distance: 8.5
click at [193, 244] on div "Add chapter 01:31" at bounding box center [302, 242] width 329 height 32
click at [192, 242] on div "01:45" at bounding box center [302, 241] width 329 height 4
click at [192, 242] on div at bounding box center [192, 241] width 11 height 11
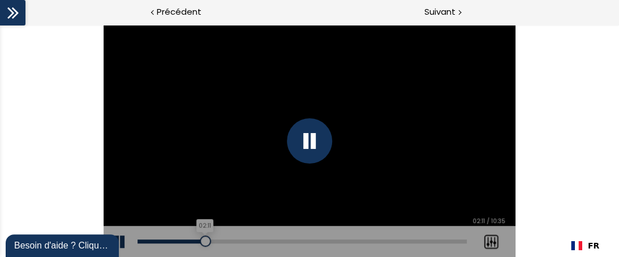
click at [206, 239] on div "02:11" at bounding box center [302, 241] width 329 height 4
click at [222, 239] on div "02:45" at bounding box center [302, 241] width 329 height 4
click at [238, 238] on div "Add chapter 03:42" at bounding box center [302, 242] width 329 height 32
click at [256, 242] on div "03:48" at bounding box center [302, 241] width 329 height 4
click at [286, 241] on div "04:47" at bounding box center [302, 241] width 329 height 4
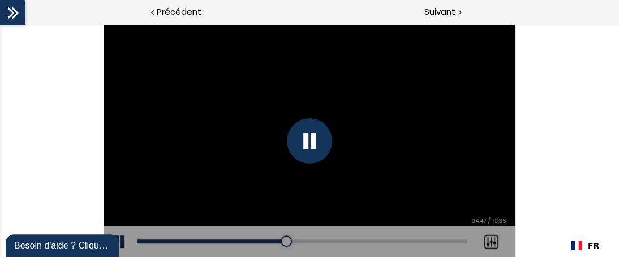
click at [324, 238] on div "Add chapter 05:53" at bounding box center [302, 242] width 329 height 32
click at [333, 240] on div "06:17" at bounding box center [302, 241] width 329 height 4
click at [352, 240] on div "06:53" at bounding box center [302, 241] width 329 height 4
click at [367, 242] on div "07:23" at bounding box center [302, 241] width 329 height 4
click at [383, 238] on div "Add chapter 07:46" at bounding box center [302, 242] width 329 height 32
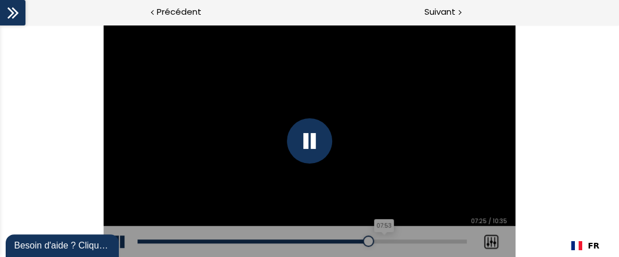
click at [382, 241] on div "07:53" at bounding box center [302, 241] width 329 height 4
click at [412, 241] on div "08:50" at bounding box center [302, 241] width 329 height 4
click at [441, 241] on div "09:44" at bounding box center [302, 241] width 329 height 4
click at [458, 241] on div "10:18" at bounding box center [302, 241] width 329 height 4
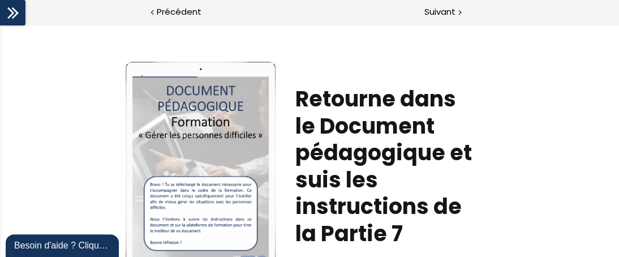
scroll to position [0, 0]
click at [430, 12] on span "Suivant" at bounding box center [440, 12] width 31 height 14
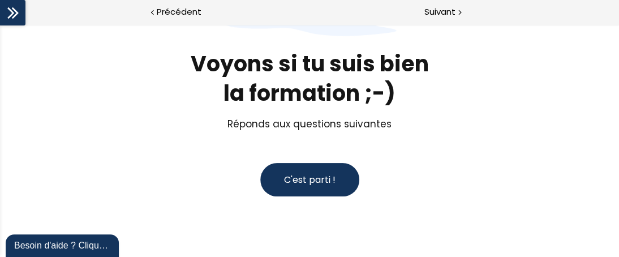
scroll to position [143, 0]
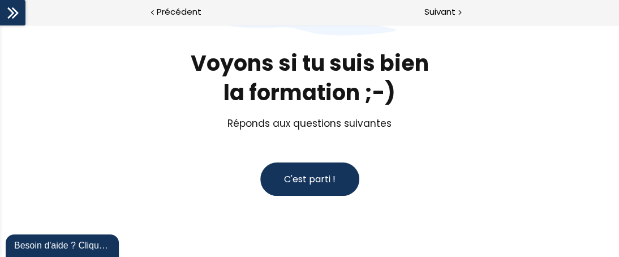
click at [298, 187] on button "C'est parti !" at bounding box center [309, 178] width 99 height 33
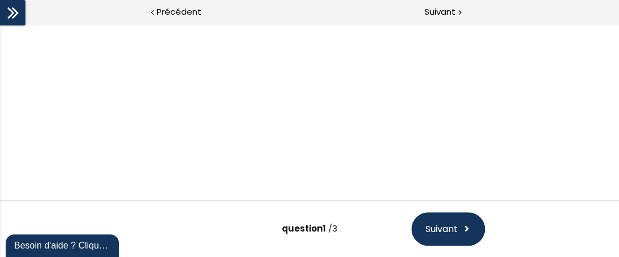
scroll to position [70, 0]
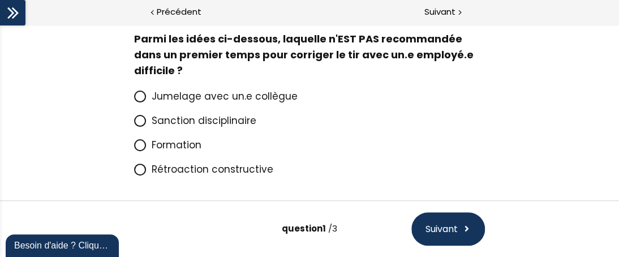
click at [135, 122] on icon at bounding box center [140, 121] width 10 height 10
click at [134, 124] on input "Sanction disciplinaire" at bounding box center [134, 124] width 0 height 0
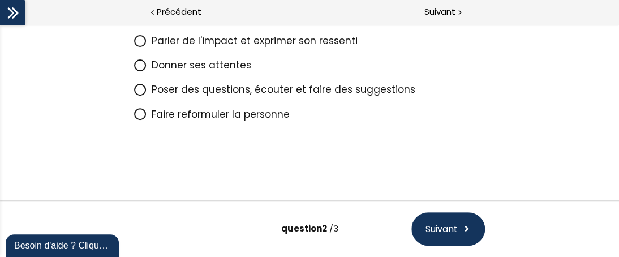
scroll to position [159, 0]
click at [138, 110] on icon at bounding box center [139, 113] width 7 height 7
click at [134, 117] on input "Faire reformuler la personne" at bounding box center [134, 117] width 0 height 0
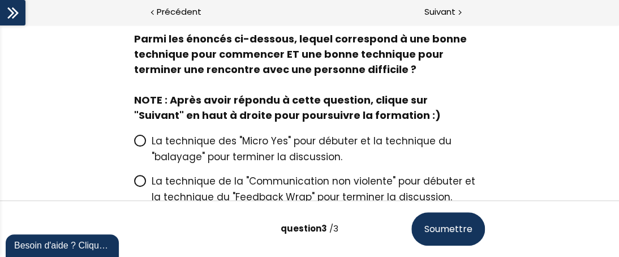
scroll to position [0, 0]
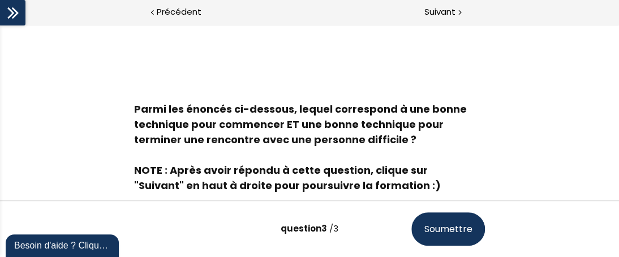
drag, startPoint x: 613, startPoint y: 53, endPoint x: 617, endPoint y: 75, distance: 21.9
click at [617, 75] on div "Parmi les énoncés ci-dessous, lequel correspond à une bonne technique pour comm…" at bounding box center [309, 113] width 619 height 176
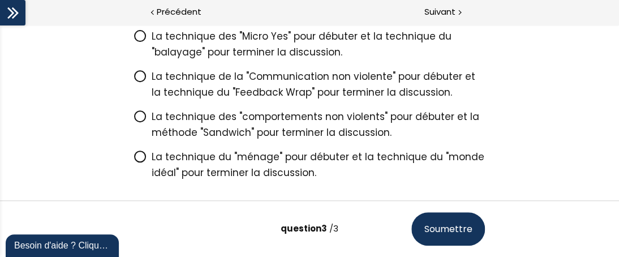
scroll to position [176, 0]
click at [138, 36] on icon at bounding box center [140, 36] width 10 height 10
click at [134, 39] on input "La technique des "Micro Yes" pour débuter et la technique du "balayage" pour te…" at bounding box center [134, 39] width 0 height 0
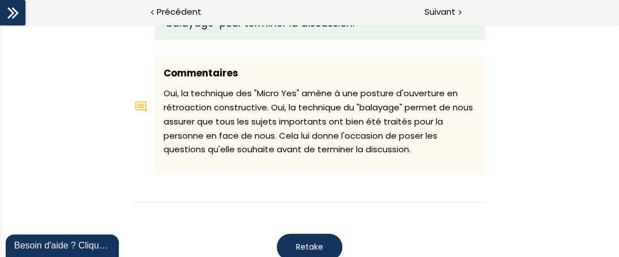
scroll to position [1370, 0]
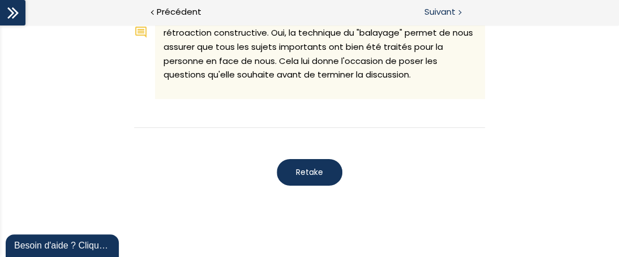
click at [451, 18] on span "Suivant" at bounding box center [440, 12] width 31 height 14
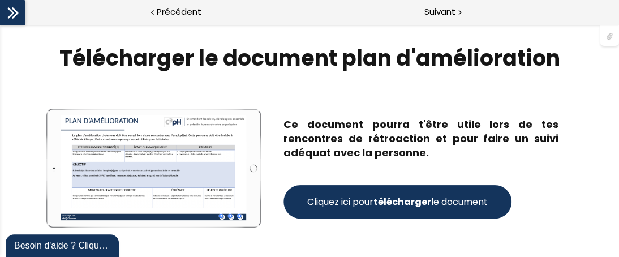
scroll to position [0, 0]
click at [432, 196] on span "Cliquez ici pour télécharger le document" at bounding box center [397, 202] width 181 height 14
click at [446, 11] on span "Suivant" at bounding box center [440, 12] width 31 height 14
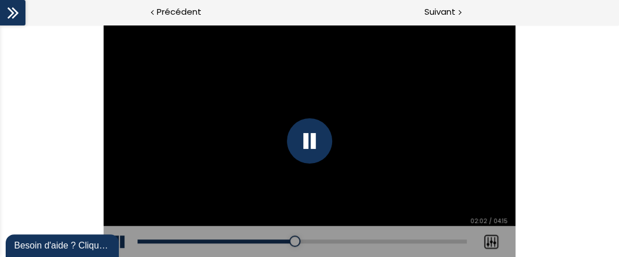
click at [309, 137] on div at bounding box center [309, 140] width 45 height 45
click at [307, 140] on div at bounding box center [310, 141] width 413 height 232
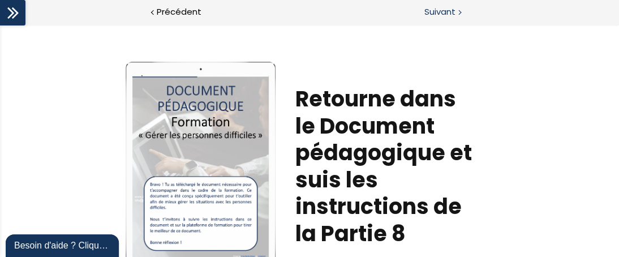
click at [440, 14] on span "Suivant" at bounding box center [440, 12] width 31 height 14
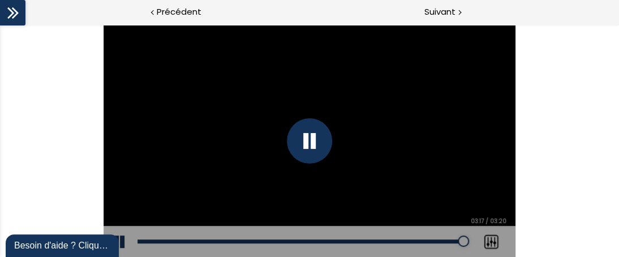
click at [144, 226] on div "Add chapter 00:00" at bounding box center [302, 242] width 329 height 32
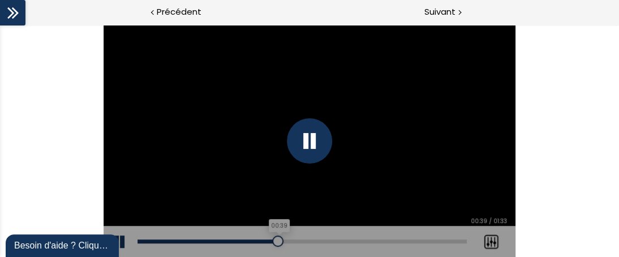
click at [278, 240] on div "00:39" at bounding box center [302, 241] width 329 height 4
click at [309, 241] on div "00:48" at bounding box center [302, 241] width 329 height 4
click at [331, 241] on div "00:54" at bounding box center [302, 241] width 329 height 4
click at [367, 249] on div "Add chapter 01:04" at bounding box center [302, 242] width 329 height 32
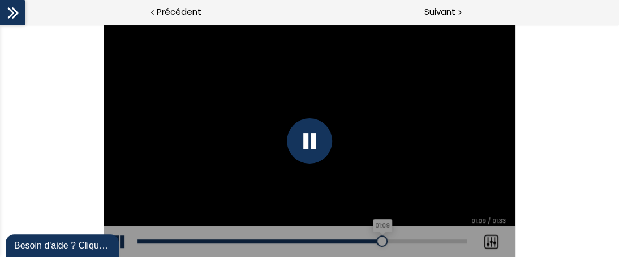
click at [382, 242] on div "01:09" at bounding box center [302, 241] width 329 height 4
click at [417, 241] on div "01:19" at bounding box center [302, 241] width 329 height 4
click at [429, 233] on div "Add chapter 00:01" at bounding box center [302, 242] width 329 height 32
click at [442, 237] on div "Add chapter 00:01" at bounding box center [302, 242] width 329 height 32
click at [453, 242] on div at bounding box center [452, 241] width 11 height 11
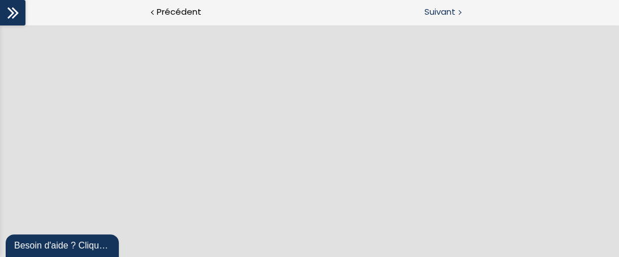
click at [450, 17] on span "Suivant" at bounding box center [440, 12] width 31 height 14
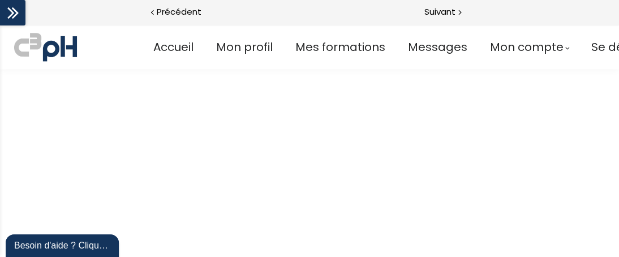
scroll to position [566, 0]
click at [381, 44] on span "Mes formations" at bounding box center [341, 47] width 90 height 19
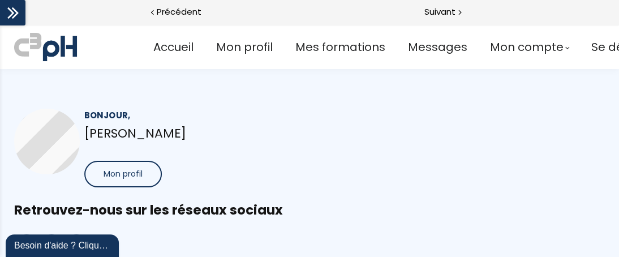
scroll to position [0, 0]
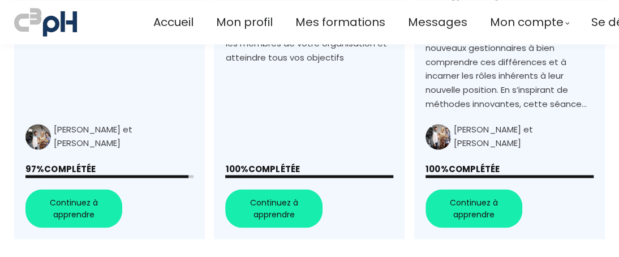
scroll to position [647, 0]
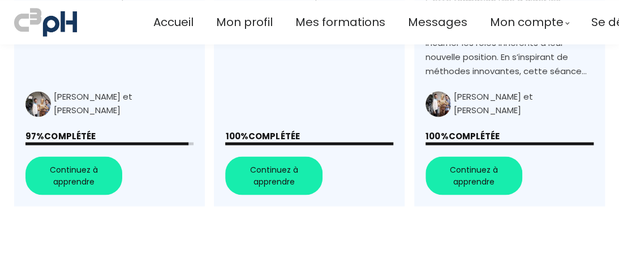
click at [95, 174] on link "+Gérer les personnes difficiles au travail+" at bounding box center [109, 6] width 191 height 399
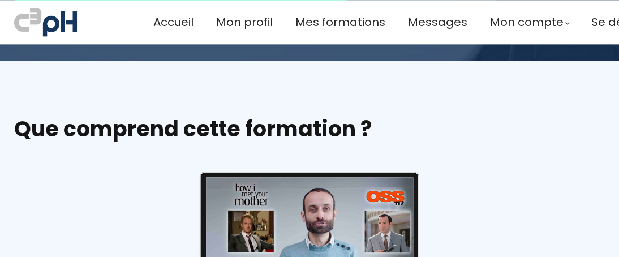
scroll to position [393, 0]
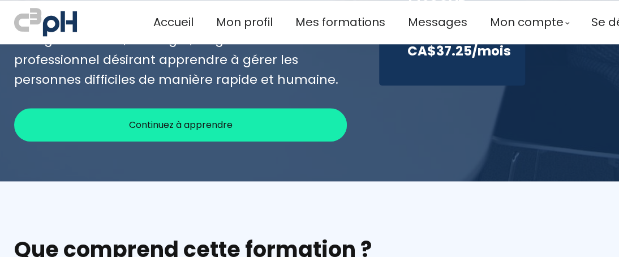
click at [221, 118] on span "Continuez à apprendre" at bounding box center [181, 125] width 104 height 14
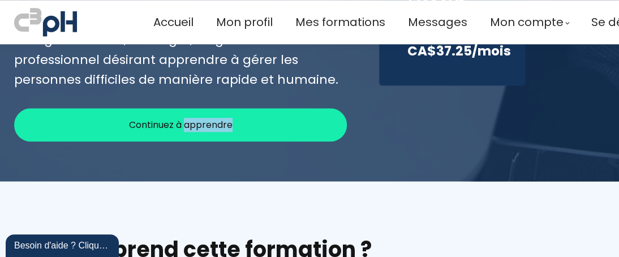
scroll to position [0, 0]
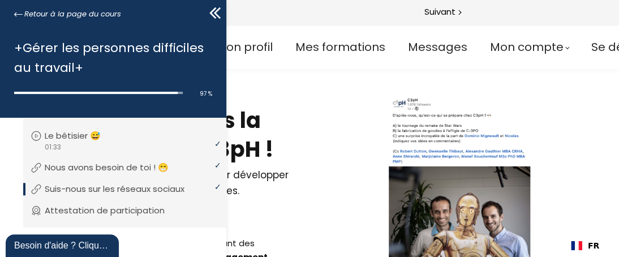
scroll to position [351, 0]
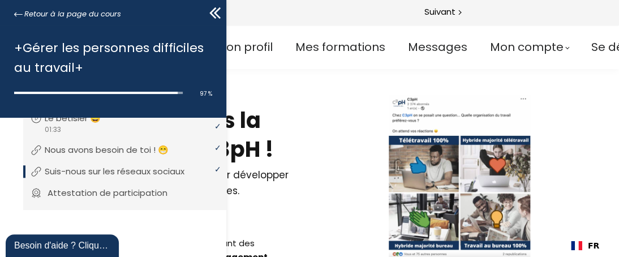
click at [154, 190] on p "Attestation de participation" at bounding box center [116, 193] width 137 height 12
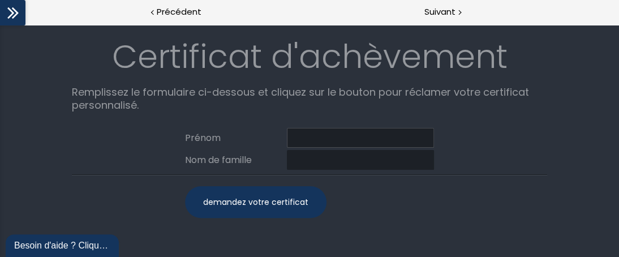
click at [324, 139] on input at bounding box center [360, 138] width 147 height 20
type input "[PERSON_NAME]"
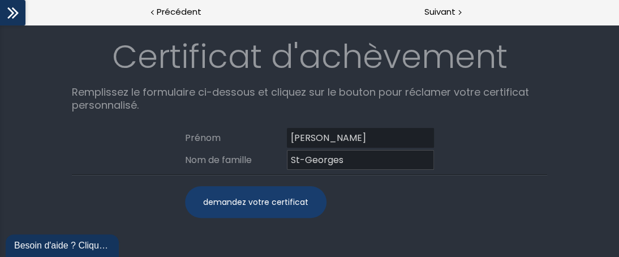
type input "St-Georges"
click at [275, 189] on div "demandez votre certificat" at bounding box center [256, 202] width 142 height 32
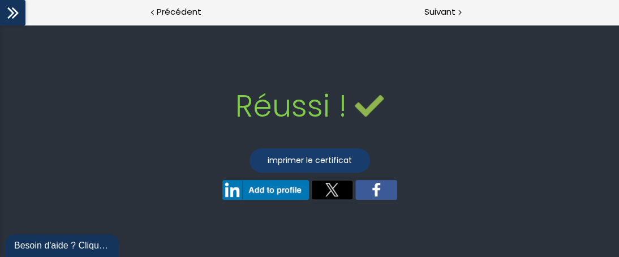
click at [319, 160] on link "imprimer le certificat" at bounding box center [310, 160] width 121 height 24
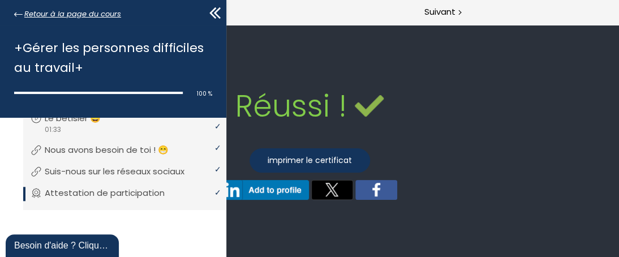
click at [18, 14] on icon at bounding box center [18, 14] width 8 height 4
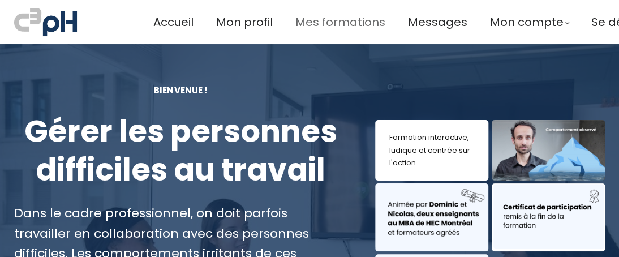
click at [310, 21] on span "Mes formations" at bounding box center [341, 22] width 90 height 19
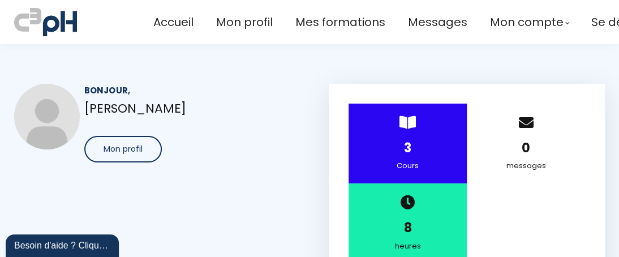
click at [120, 156] on button "Mon profil" at bounding box center [123, 149] width 78 height 27
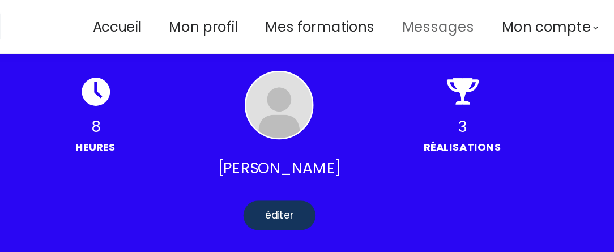
click at [436, 19] on span "Messages" at bounding box center [437, 22] width 59 height 19
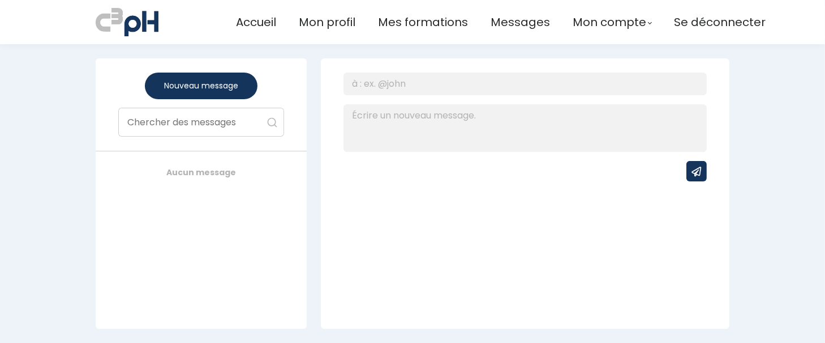
click at [565, 40] on section "Accueil Mon profil Mes formations Messages Mon compte Mes factures" at bounding box center [412, 22] width 825 height 44
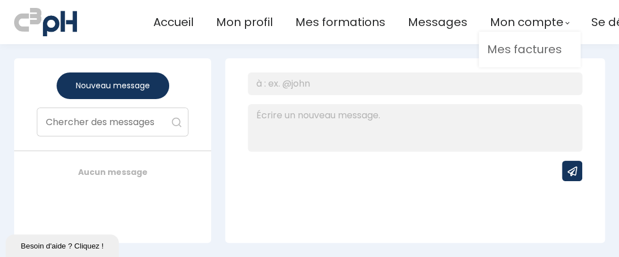
click at [504, 52] on link "Mes factures" at bounding box center [529, 49] width 85 height 19
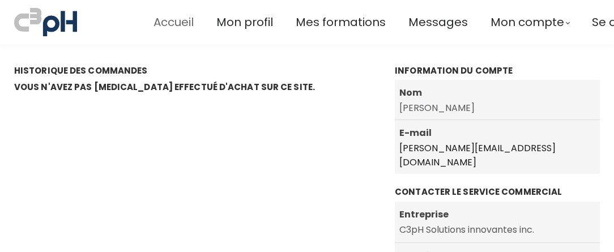
click at [183, 19] on span "Accueil" at bounding box center [173, 22] width 40 height 19
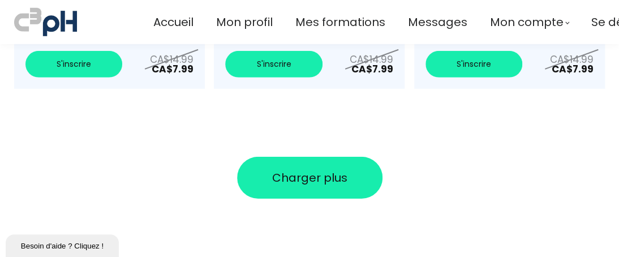
scroll to position [4334, 0]
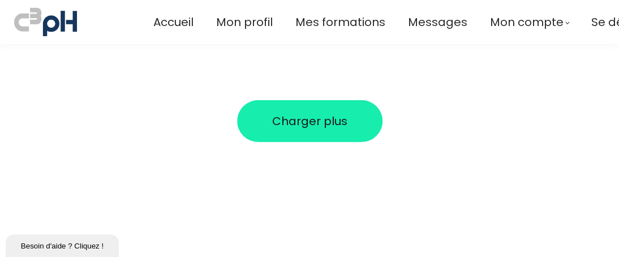
click at [583, 22] on ul "Accueil Mon profil Mes formations Messages Mon compte Mes factures" at bounding box center [418, 22] width 530 height 19
